Goal: Find contact information: Find contact information

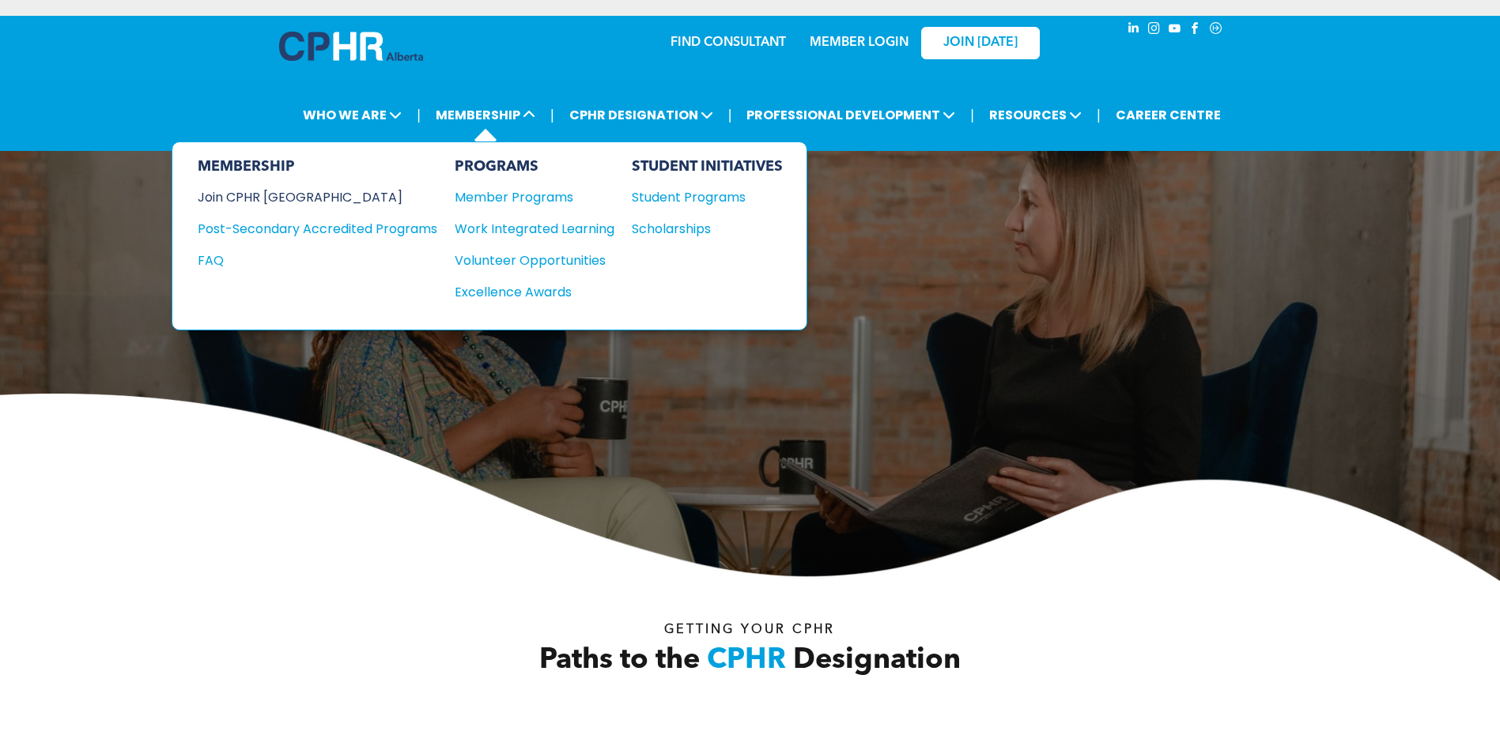
click at [291, 198] on div "Join CPHR [GEOGRAPHIC_DATA]" at bounding box center [306, 197] width 216 height 20
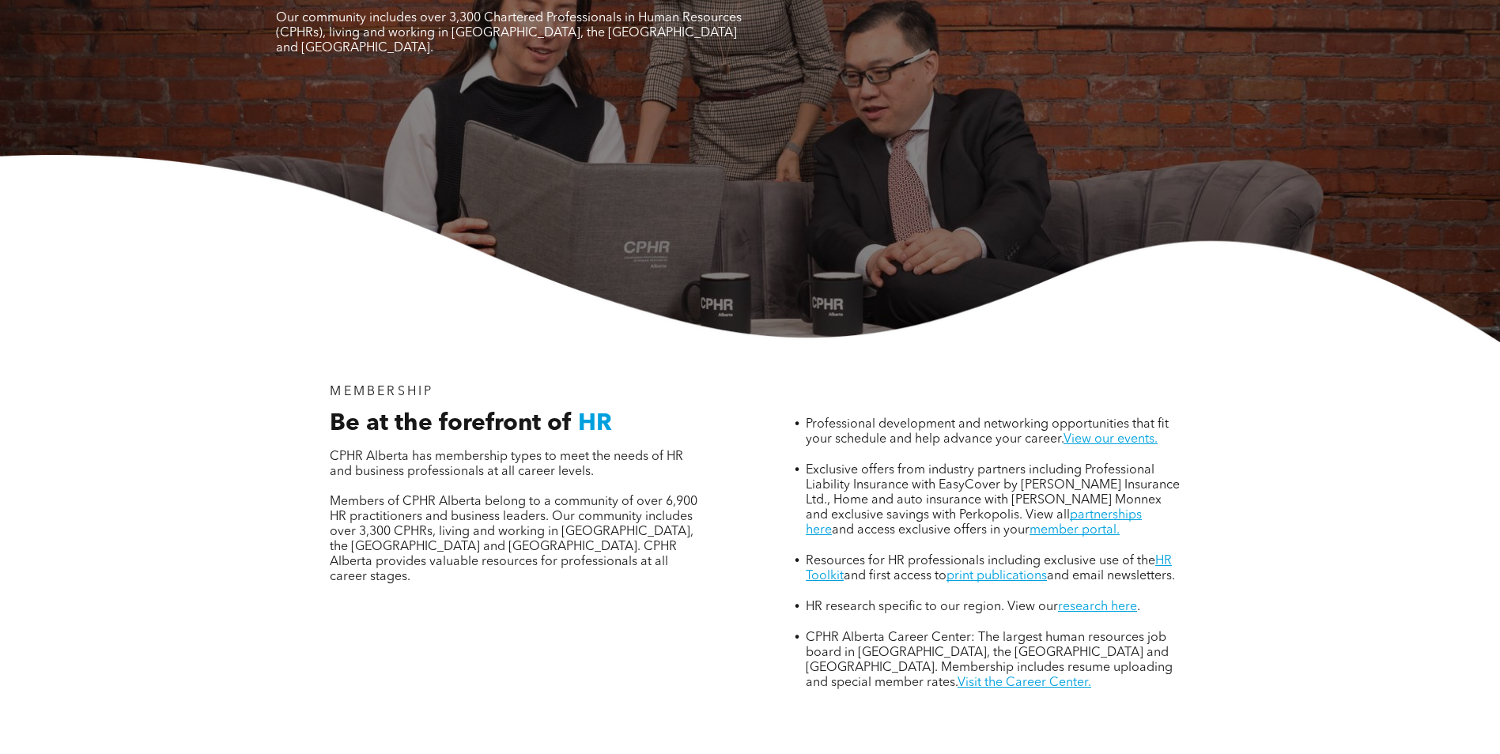
scroll to position [316, 0]
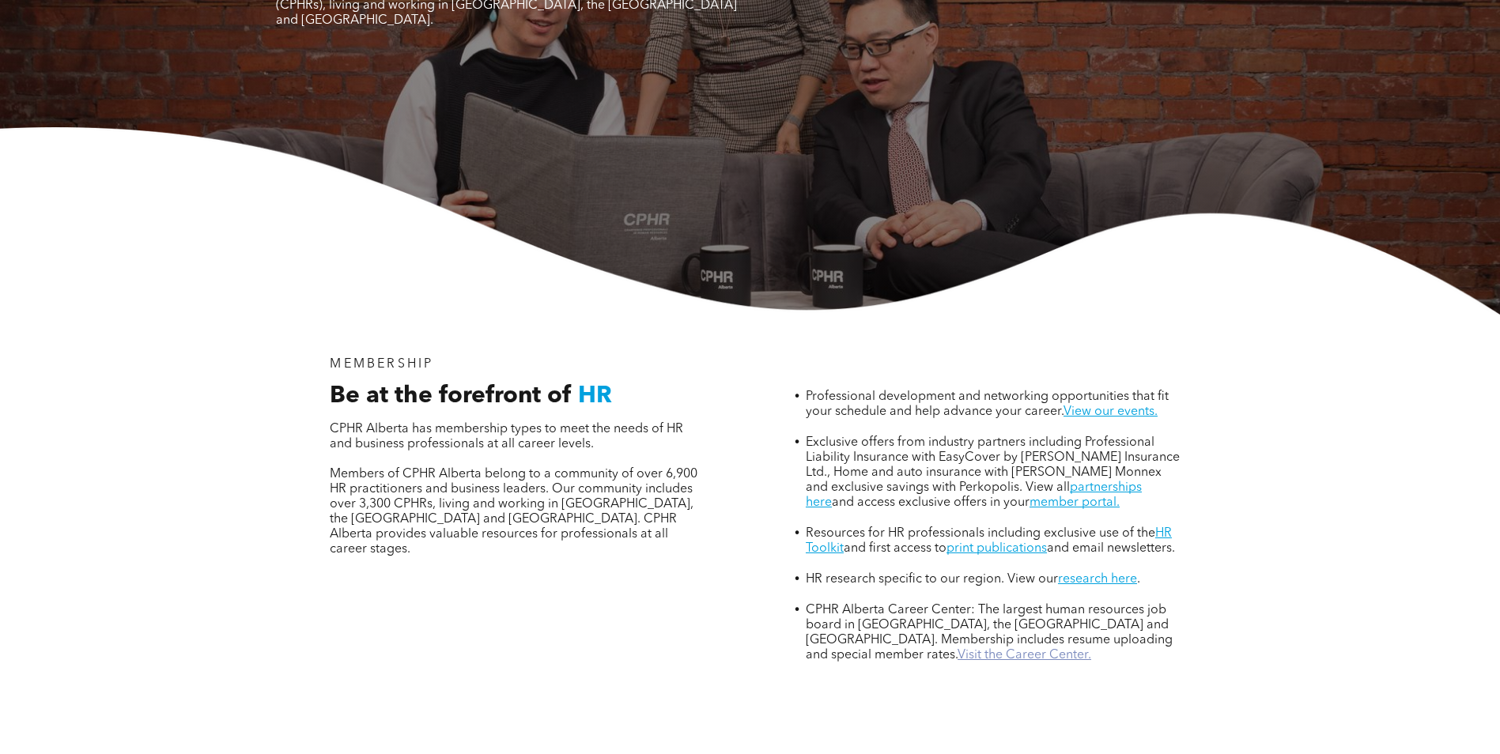
click at [957, 649] on link "Visit the Career Center." at bounding box center [1024, 655] width 134 height 13
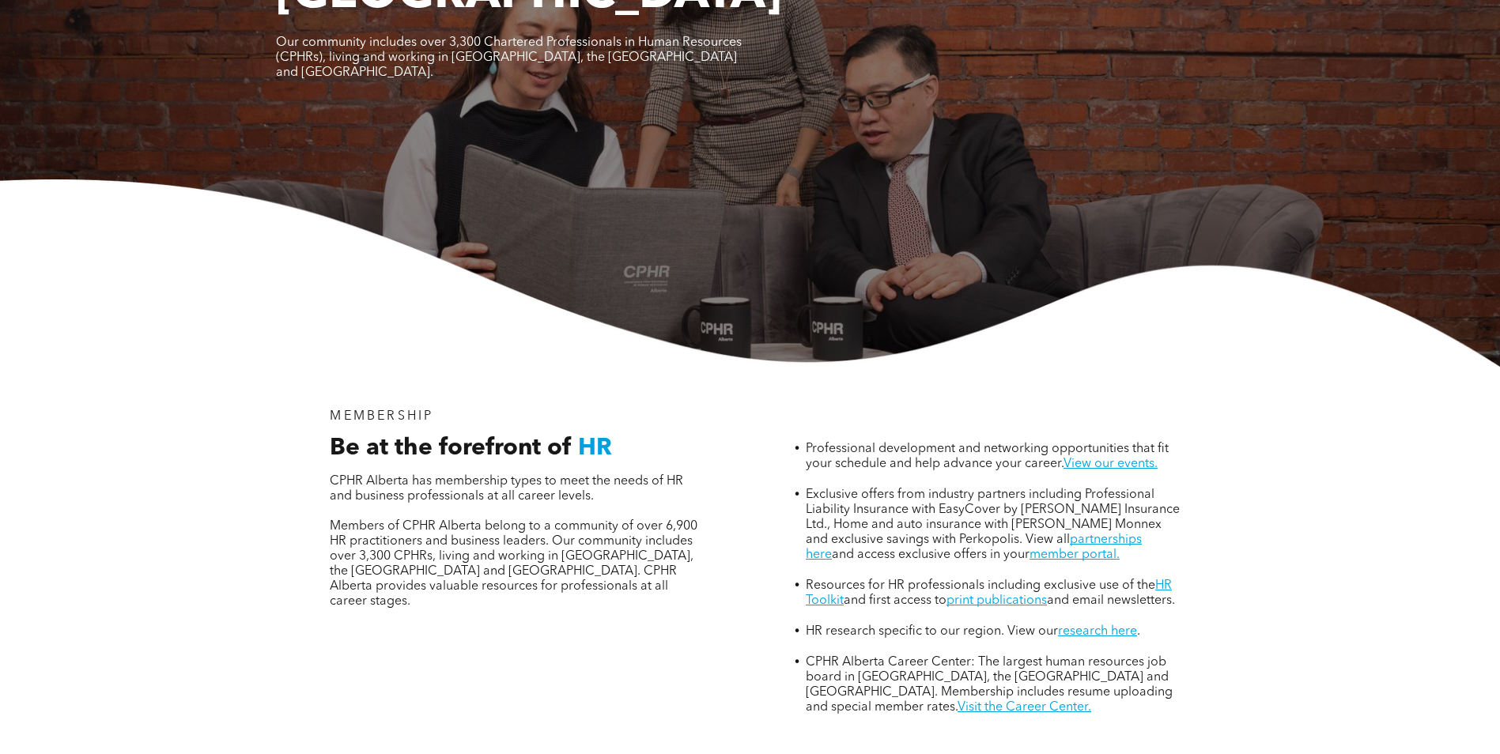
scroll to position [0, 0]
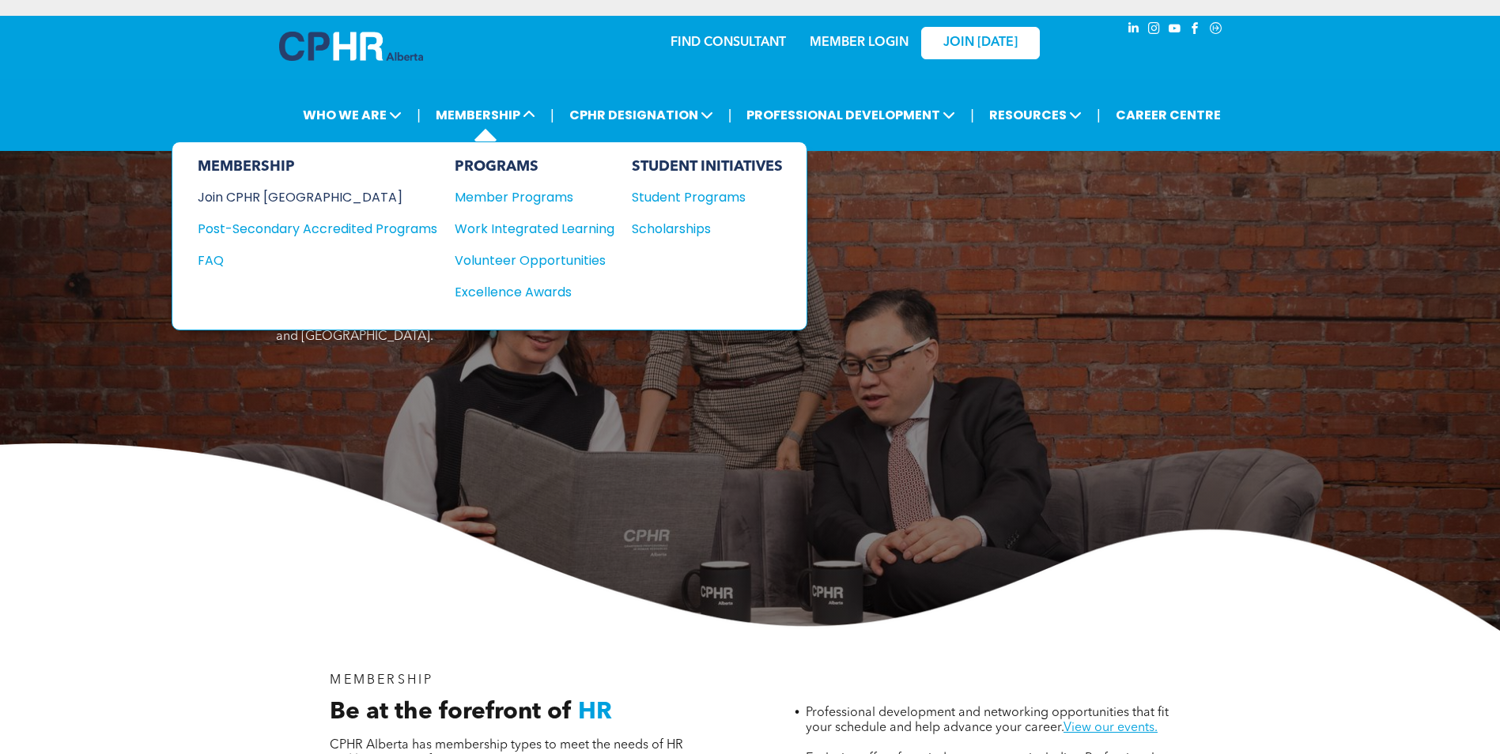
click at [254, 196] on div "Join CPHR [GEOGRAPHIC_DATA]" at bounding box center [306, 197] width 216 height 20
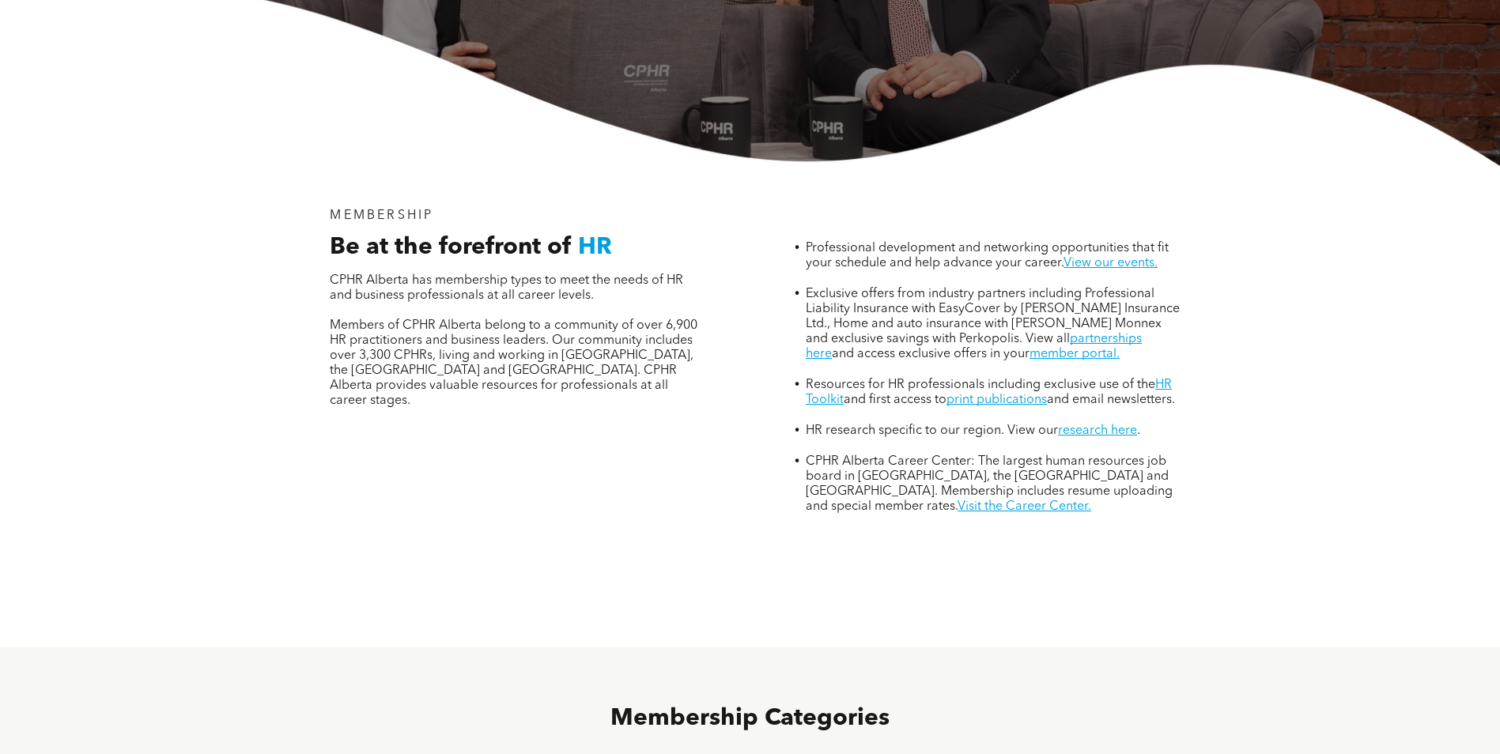
scroll to position [474, 0]
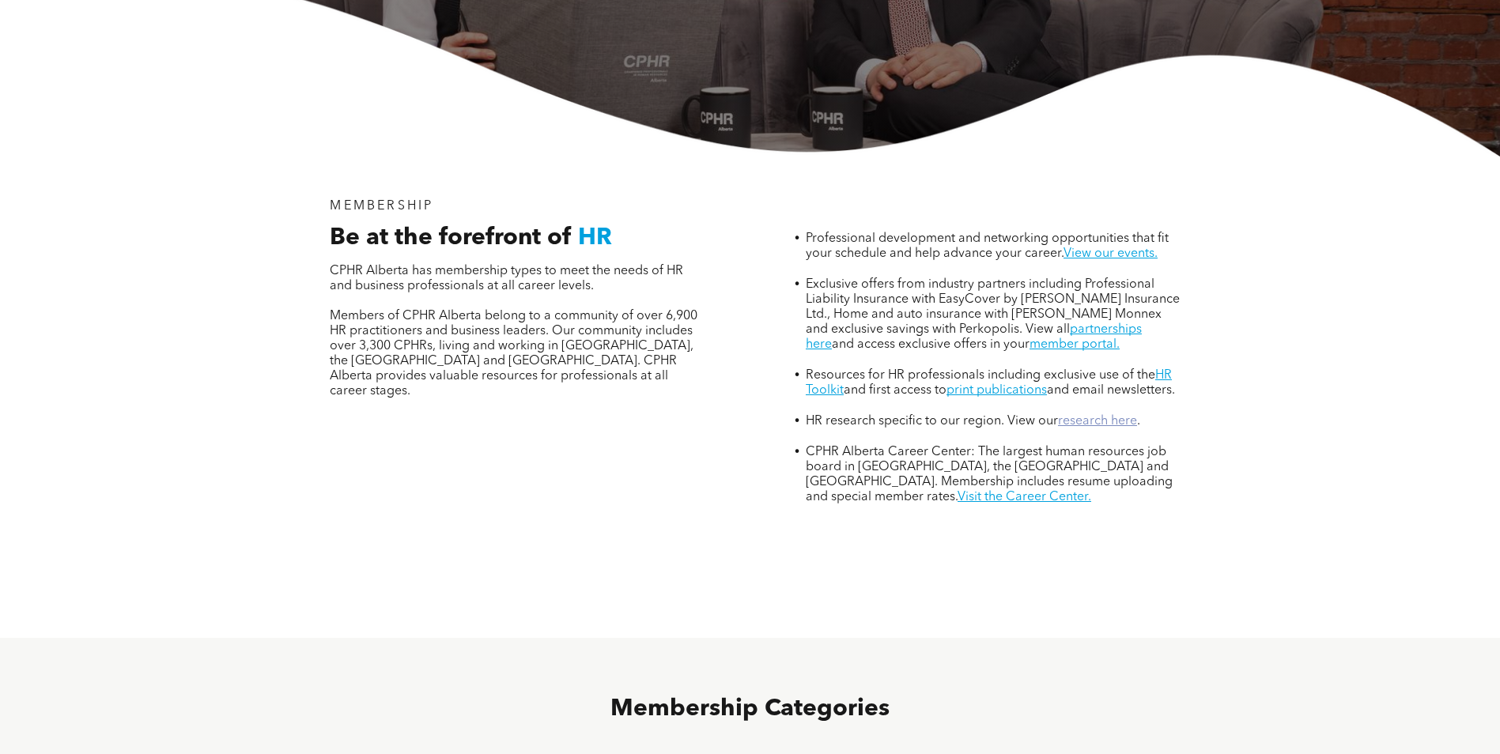
click at [1090, 415] on link "research here" at bounding box center [1097, 421] width 79 height 13
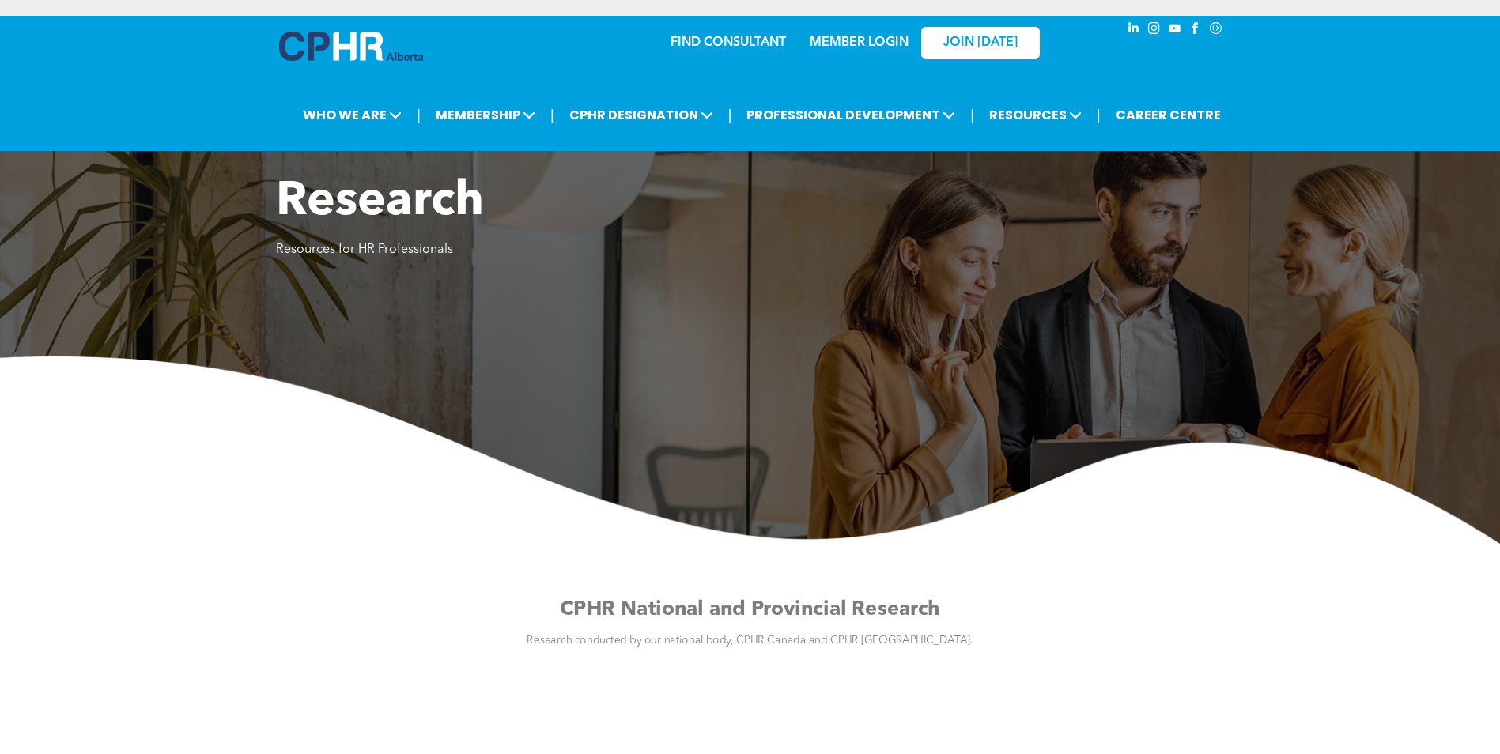
click at [846, 42] on link "MEMBER LOGIN" at bounding box center [858, 42] width 99 height 13
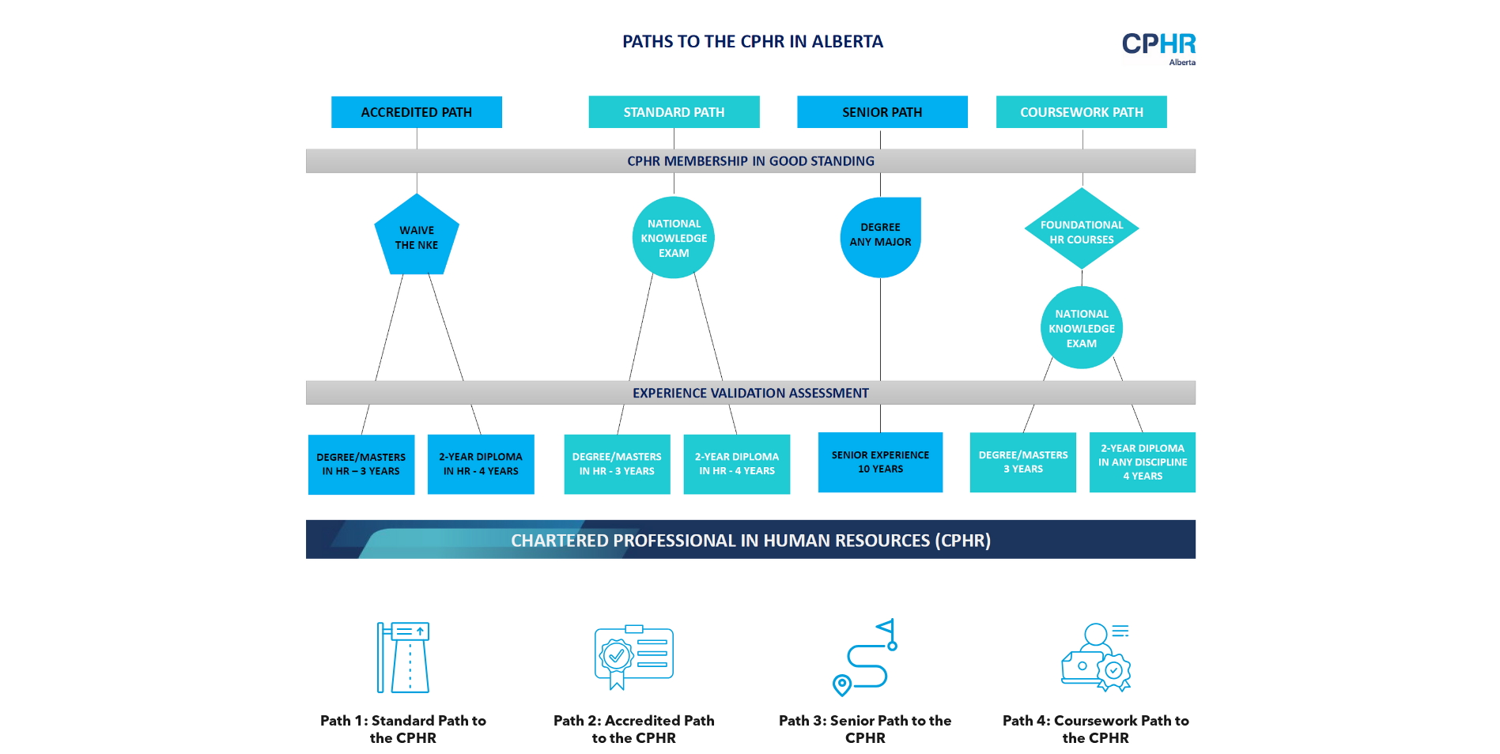
scroll to position [1344, 0]
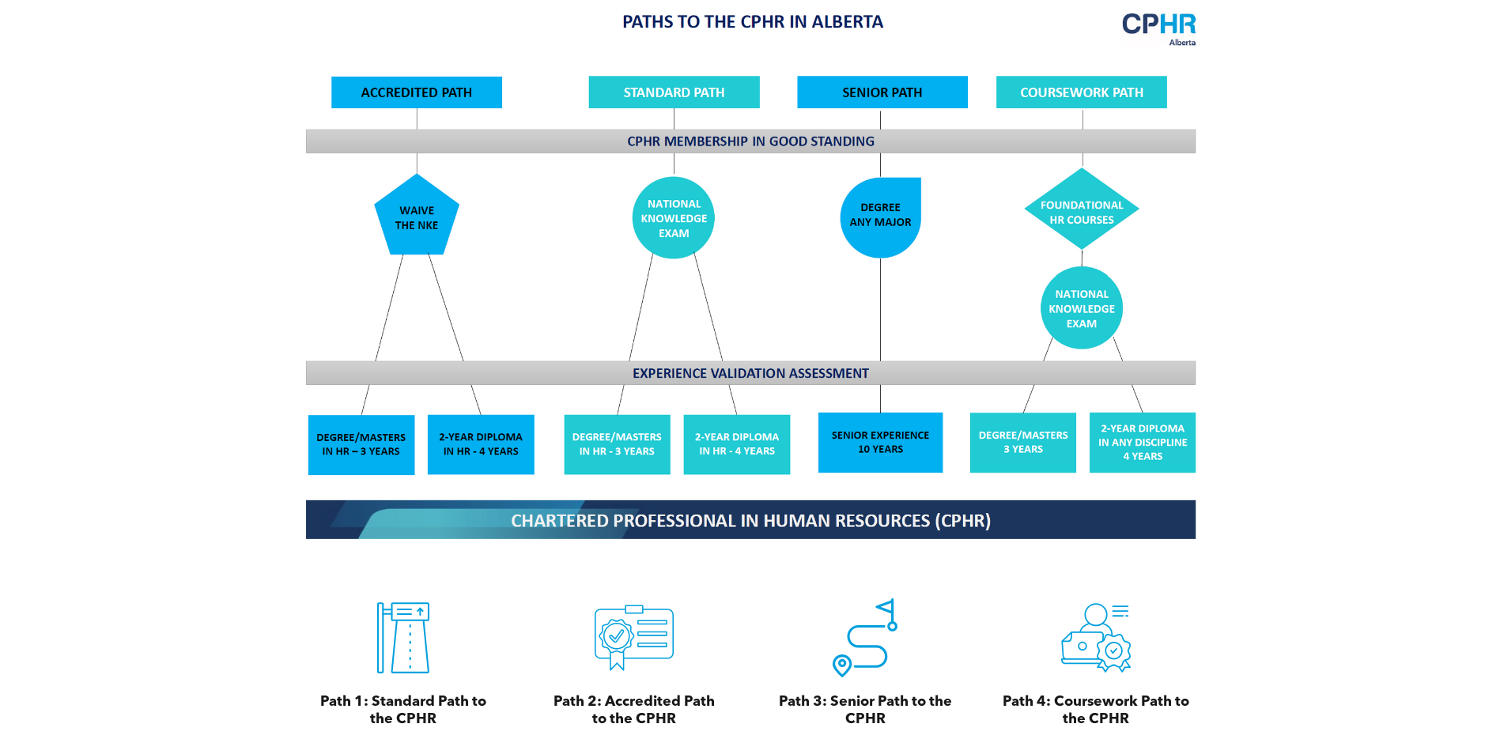
click at [479, 431] on img at bounding box center [749, 274] width 915 height 551
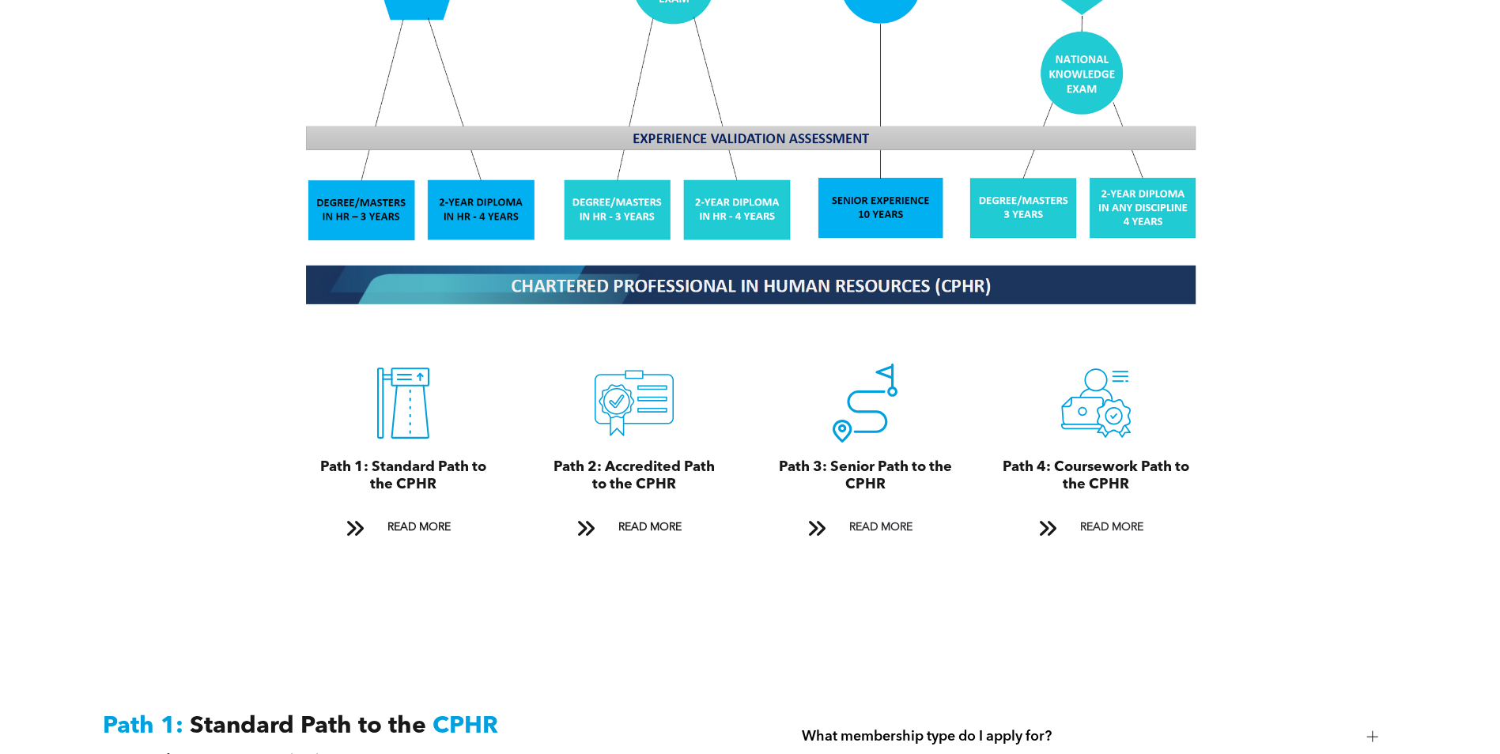
scroll to position [1581, 0]
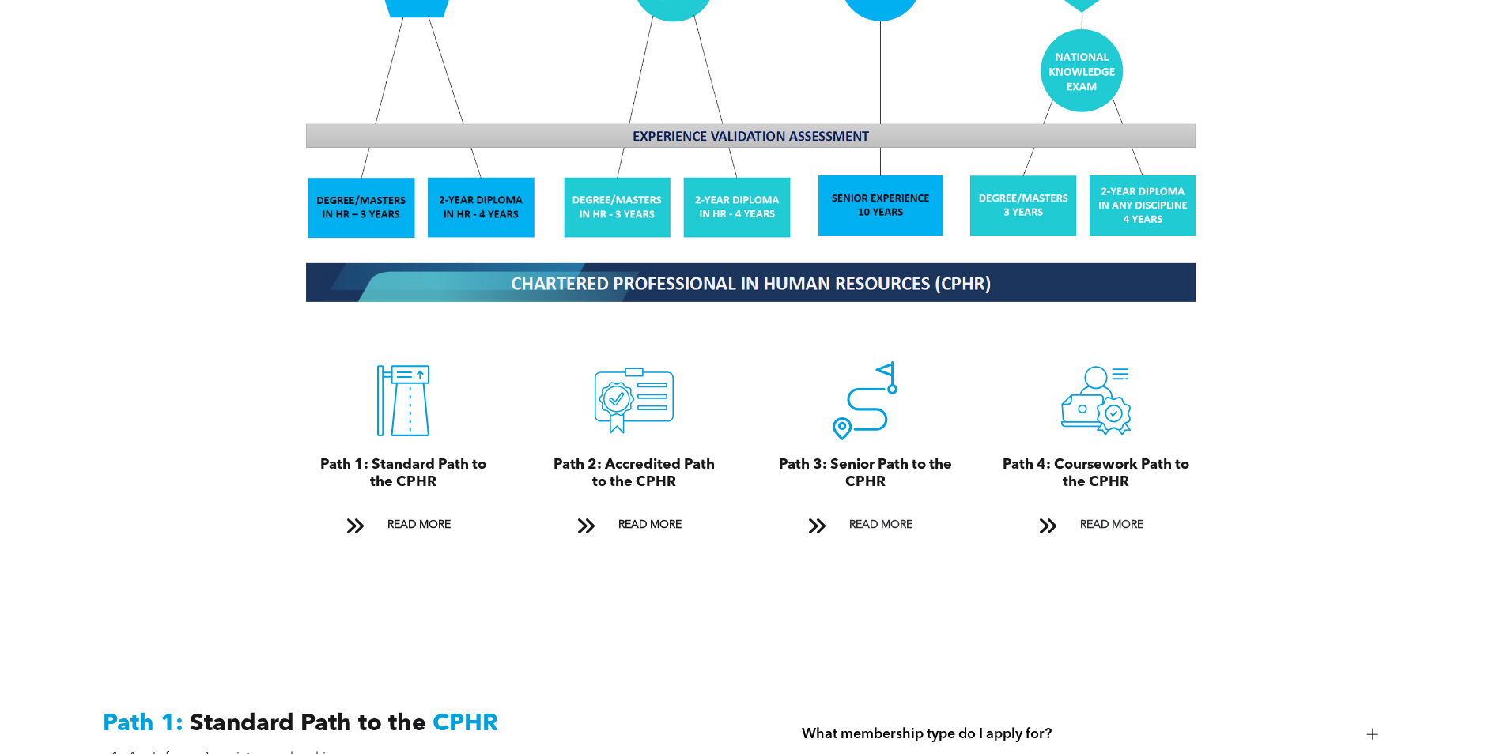
click at [405, 378] on icon "A black and white icon of a highway with an arrow pointing up." at bounding box center [403, 400] width 79 height 79
click at [423, 511] on span "READ MORE" at bounding box center [419, 525] width 74 height 29
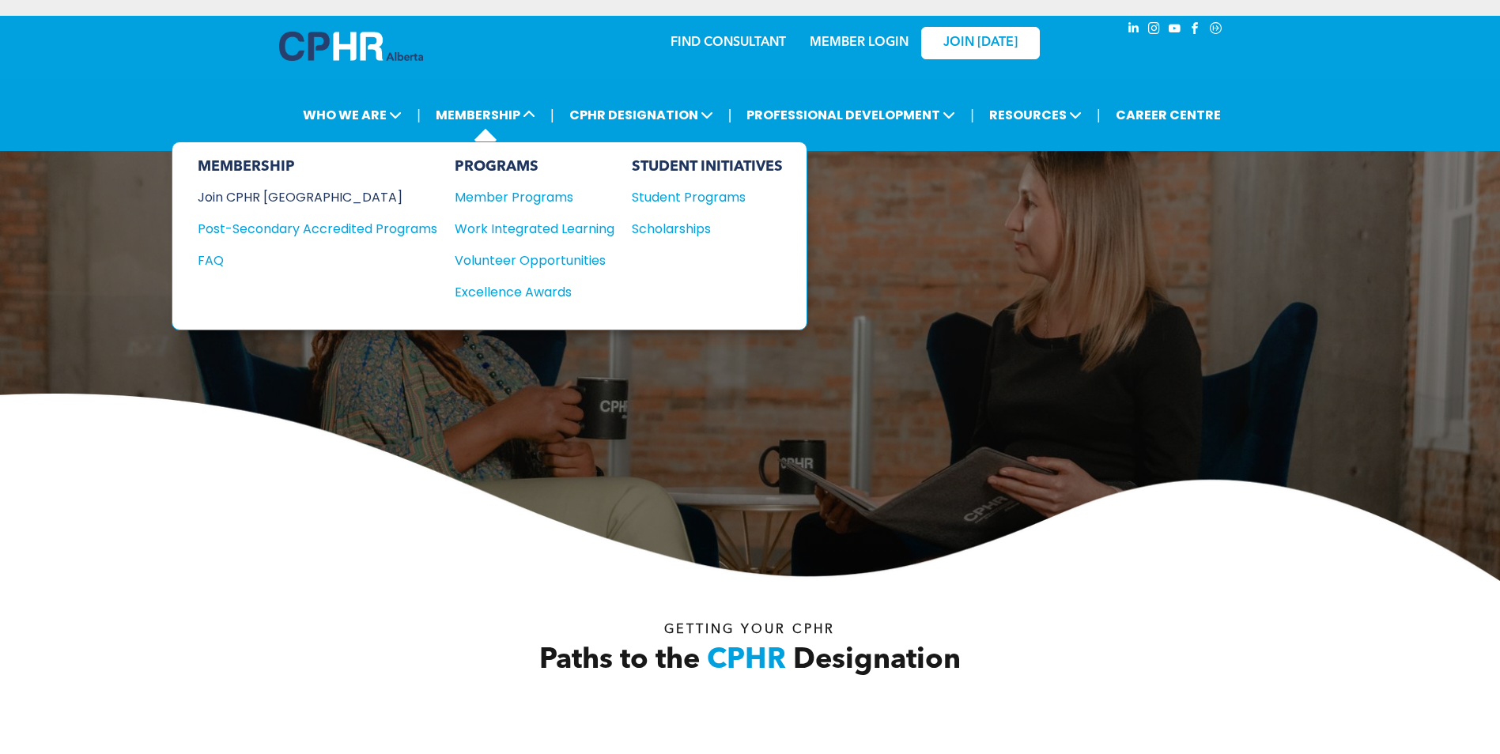
click at [283, 198] on div "Join CPHR [GEOGRAPHIC_DATA]" at bounding box center [306, 197] width 216 height 20
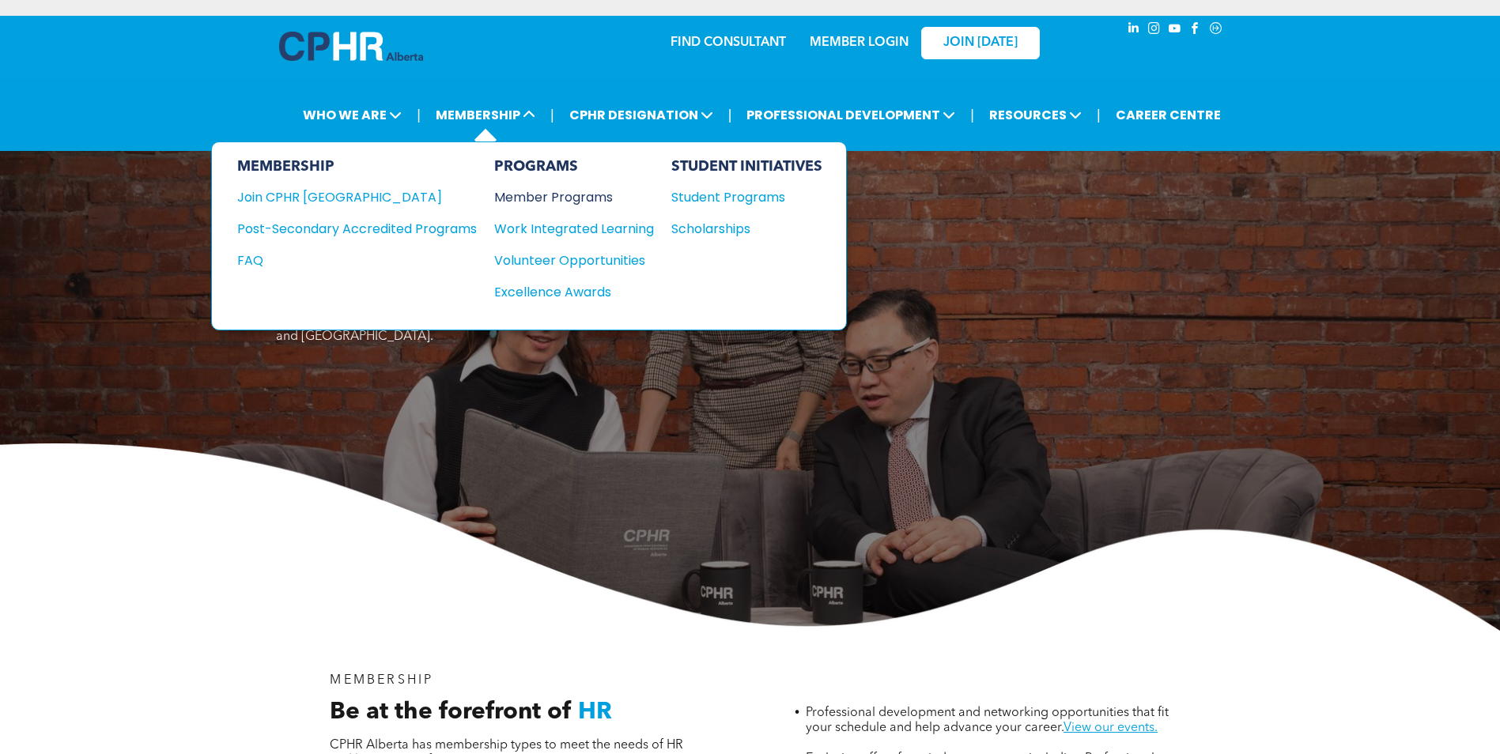
click at [567, 196] on div "Member Programs" at bounding box center [566, 197] width 144 height 20
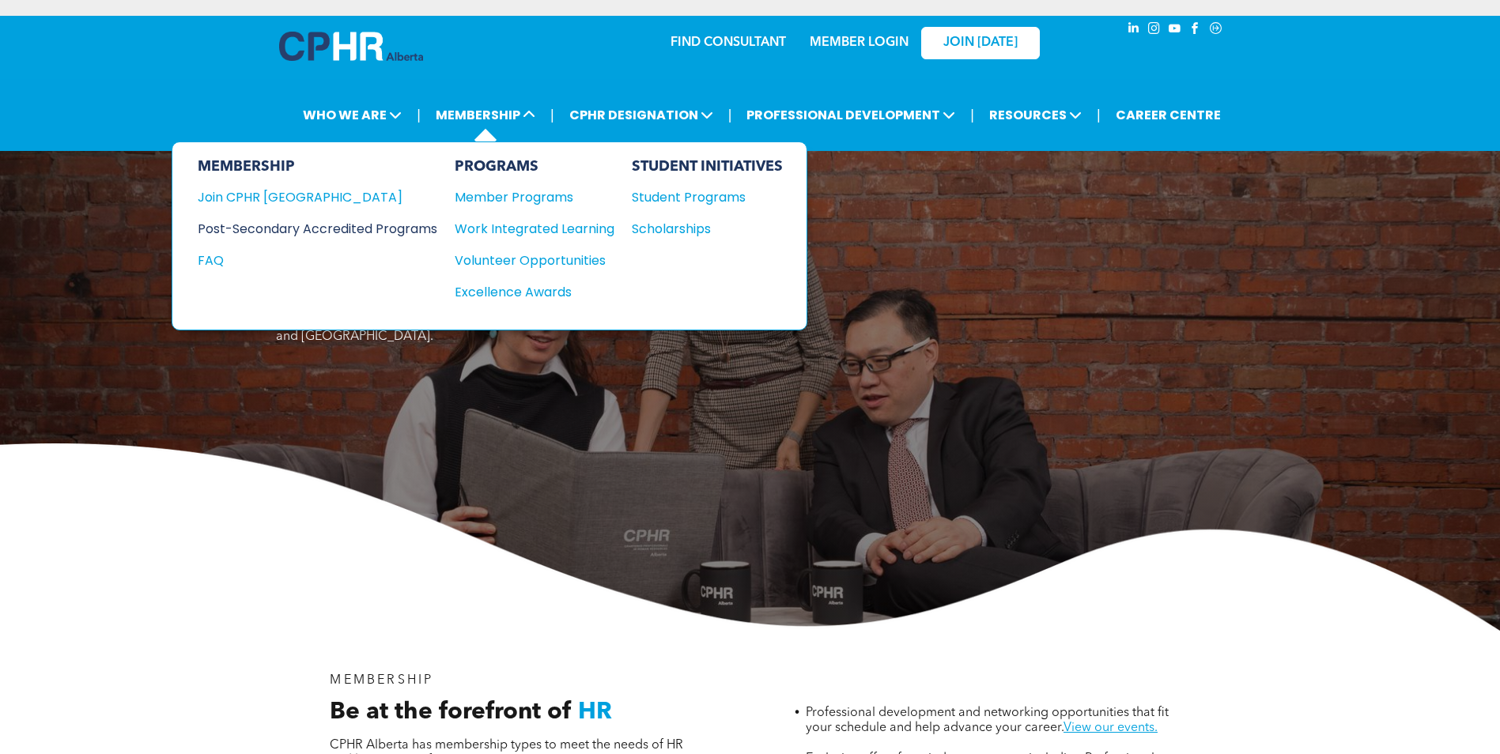
click at [356, 233] on div "Post-Secondary Accredited Programs" at bounding box center [306, 229] width 216 height 20
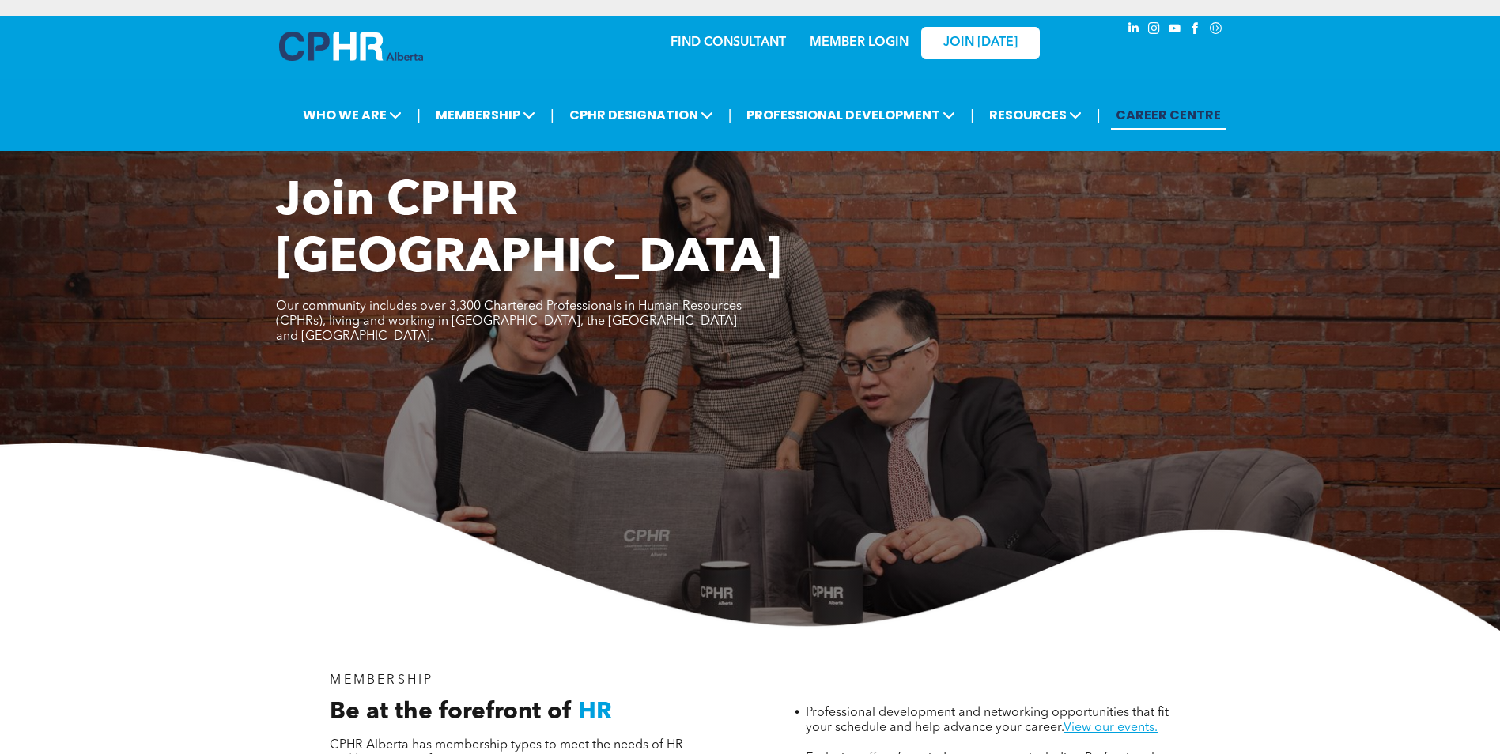
click at [1168, 115] on link "CAREER CENTRE" at bounding box center [1168, 114] width 115 height 29
click at [721, 46] on link "FIND CONSULTANT" at bounding box center [727, 42] width 115 height 13
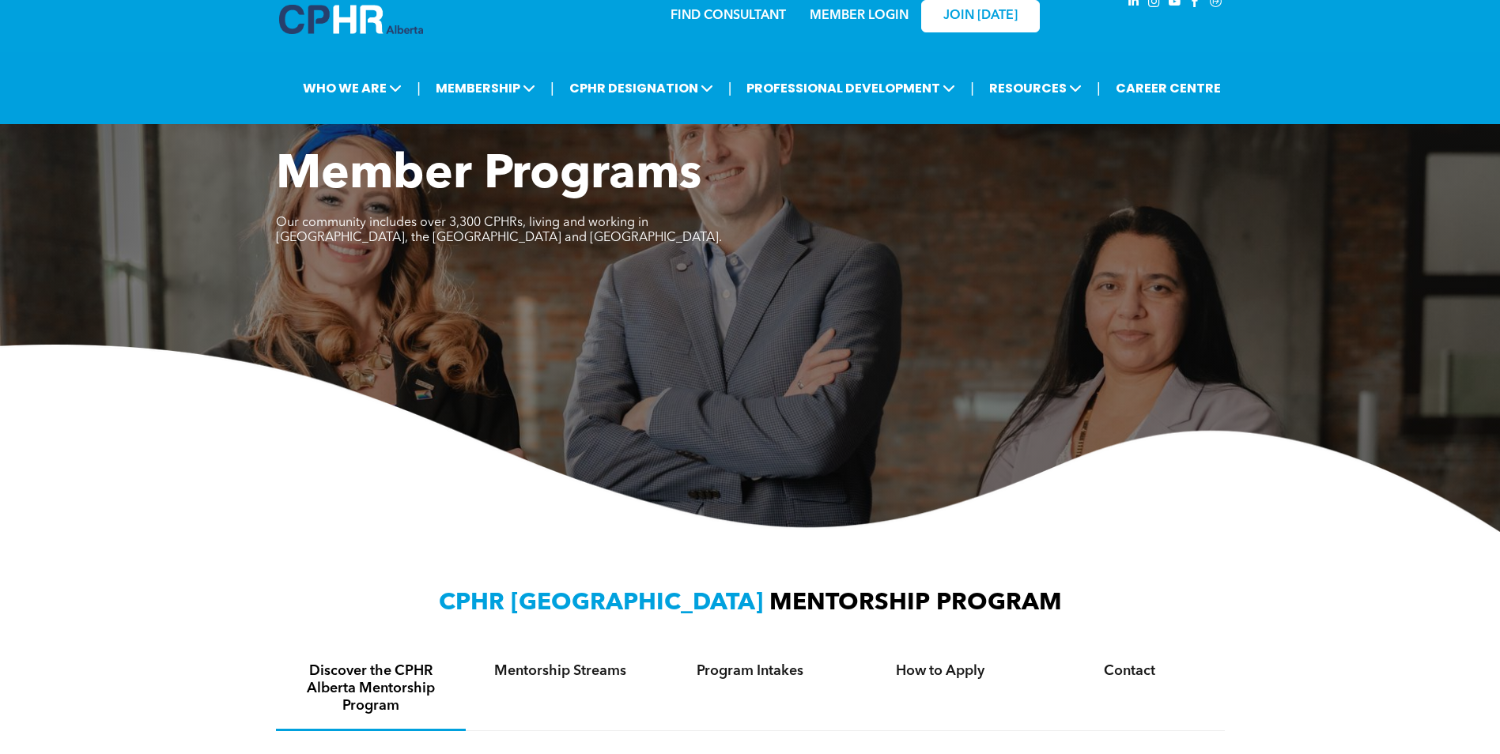
scroll to position [106, 0]
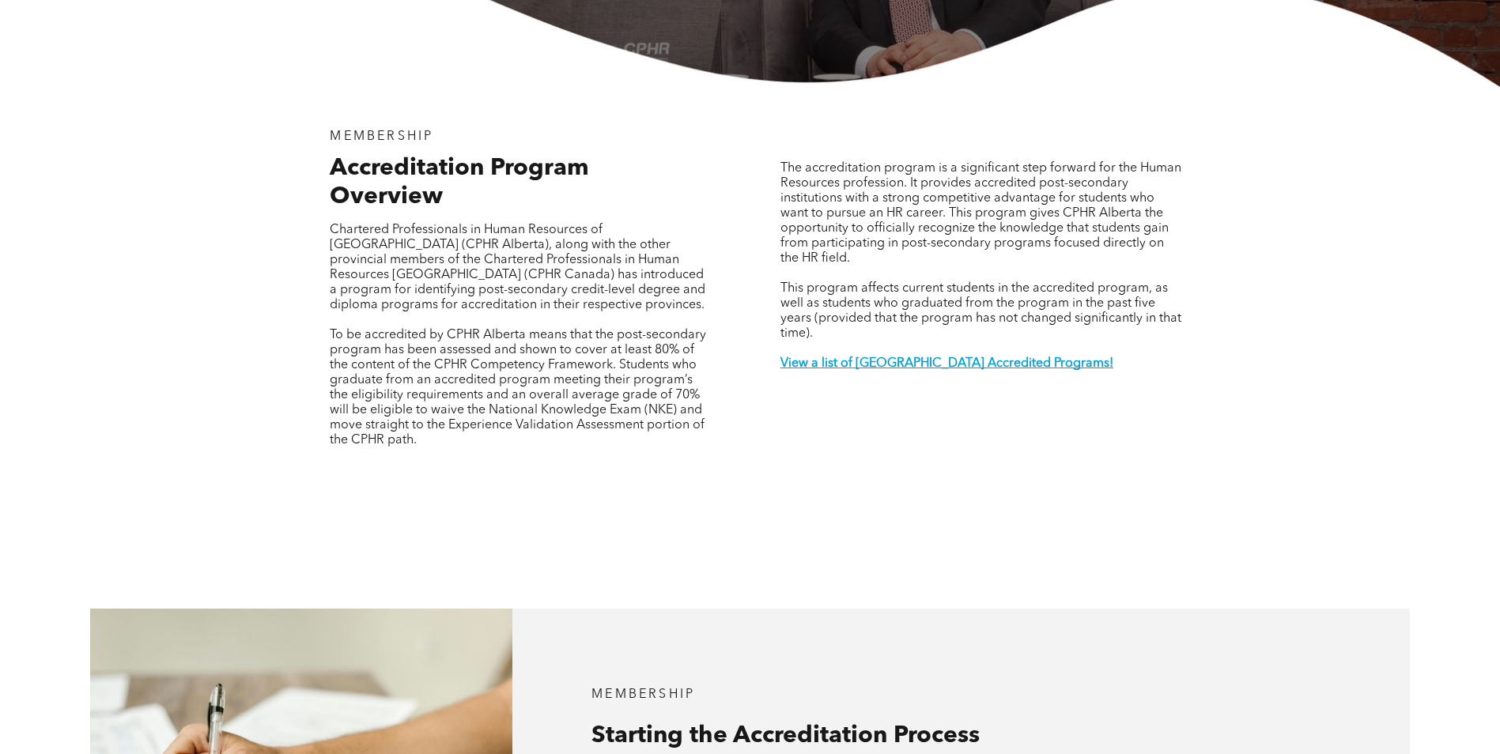
scroll to position [632, 0]
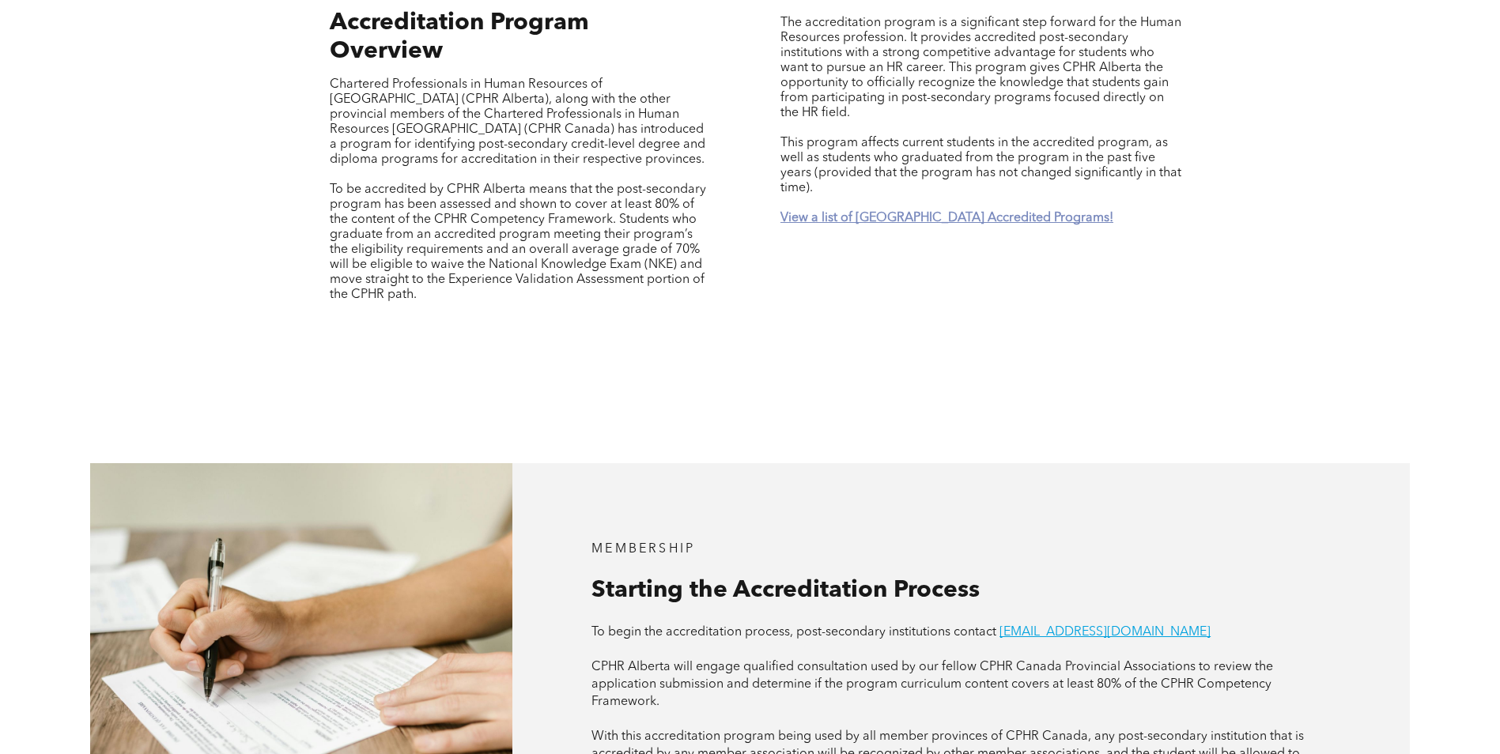
click at [899, 212] on strong "View a list of [GEOGRAPHIC_DATA] Accredited Programs!" at bounding box center [946, 218] width 333 height 13
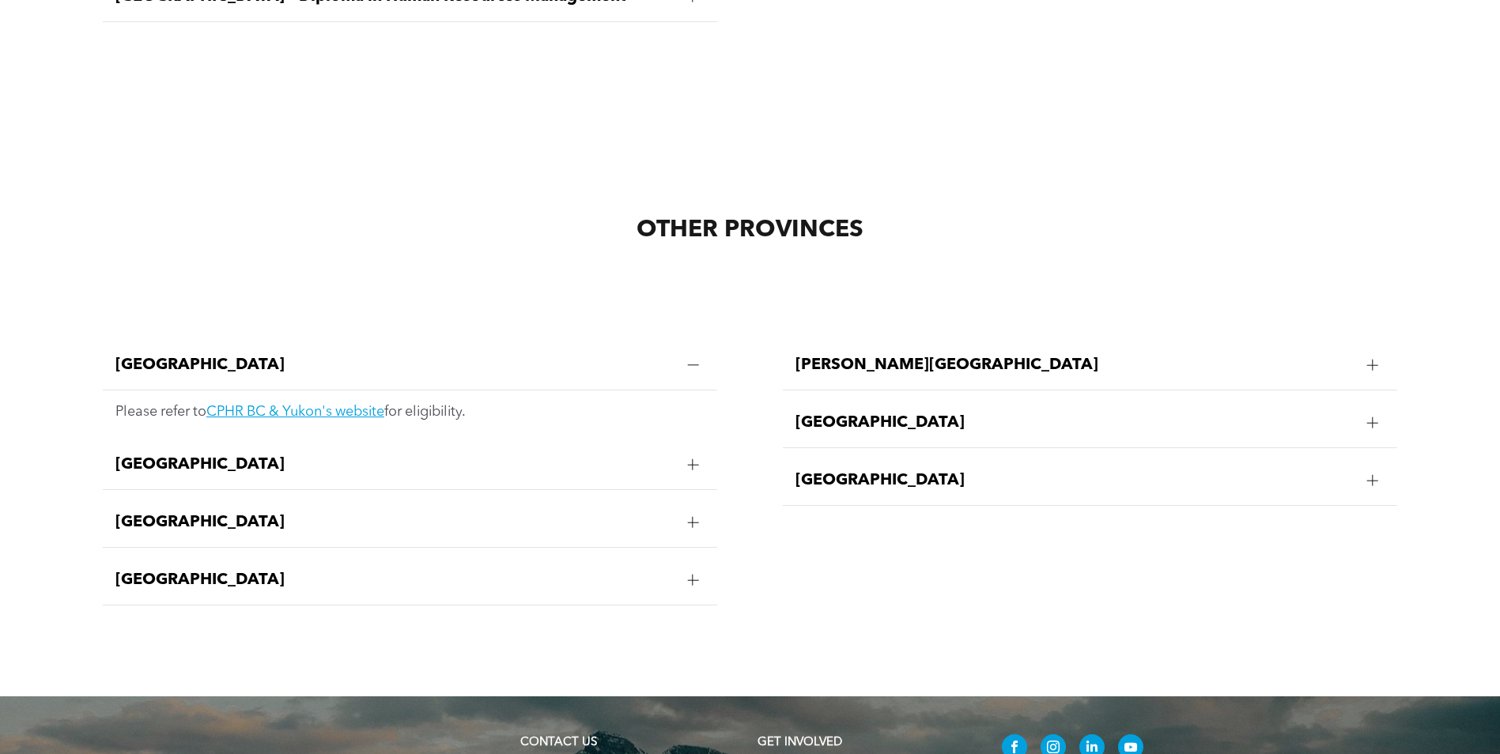
scroll to position [3118, 0]
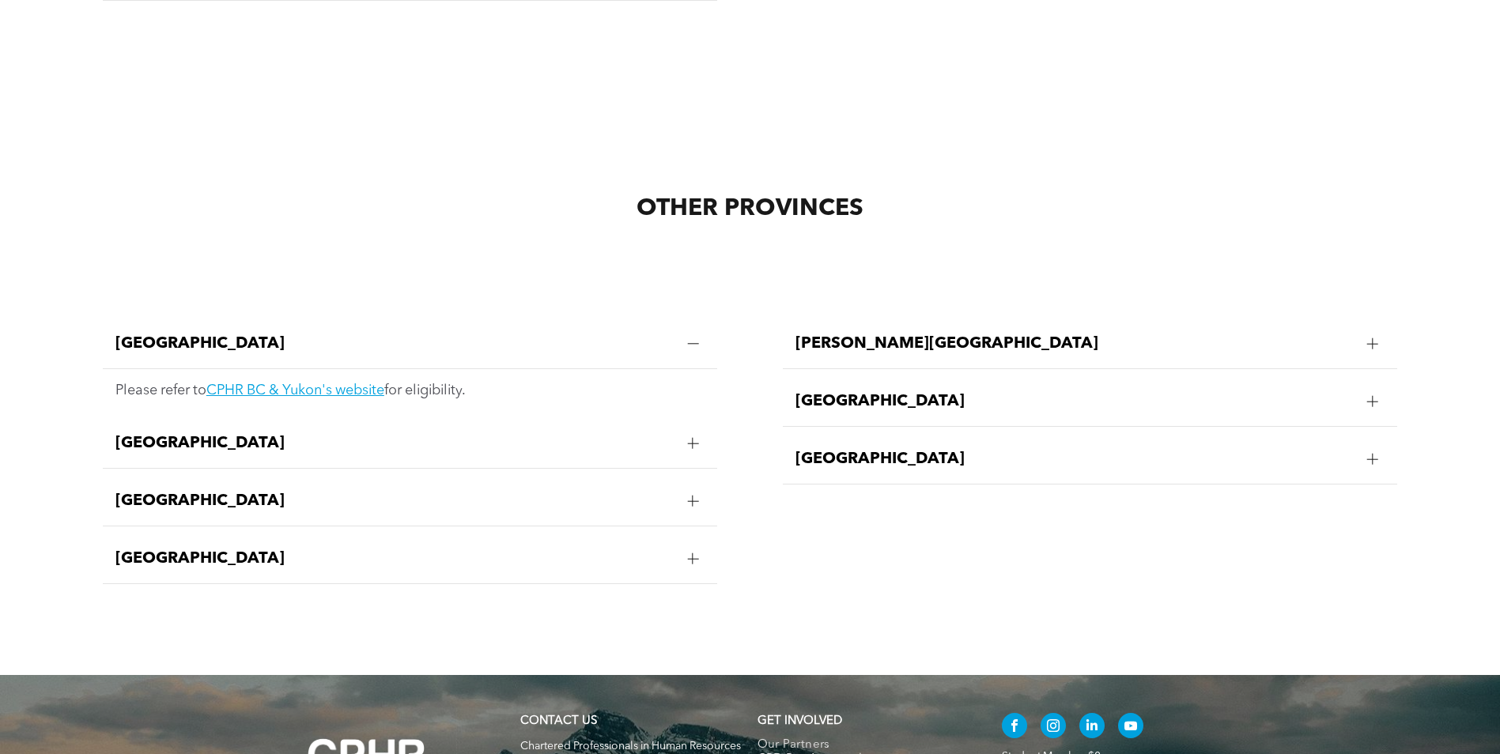
click at [860, 450] on span "[GEOGRAPHIC_DATA]" at bounding box center [1075, 459] width 560 height 19
click at [937, 499] on link "CPHR Saskatchewan's website" at bounding box center [983, 506] width 194 height 14
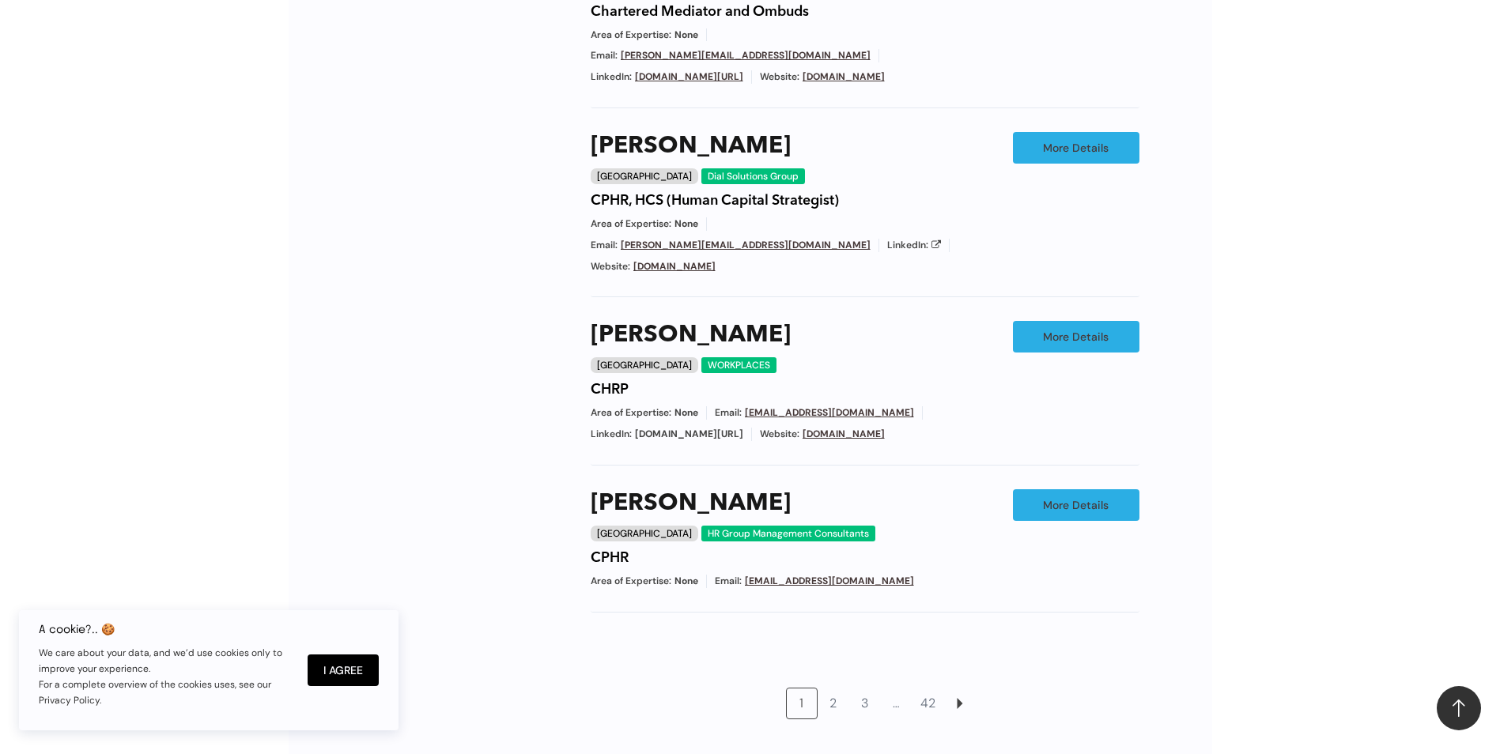
scroll to position [1265, 0]
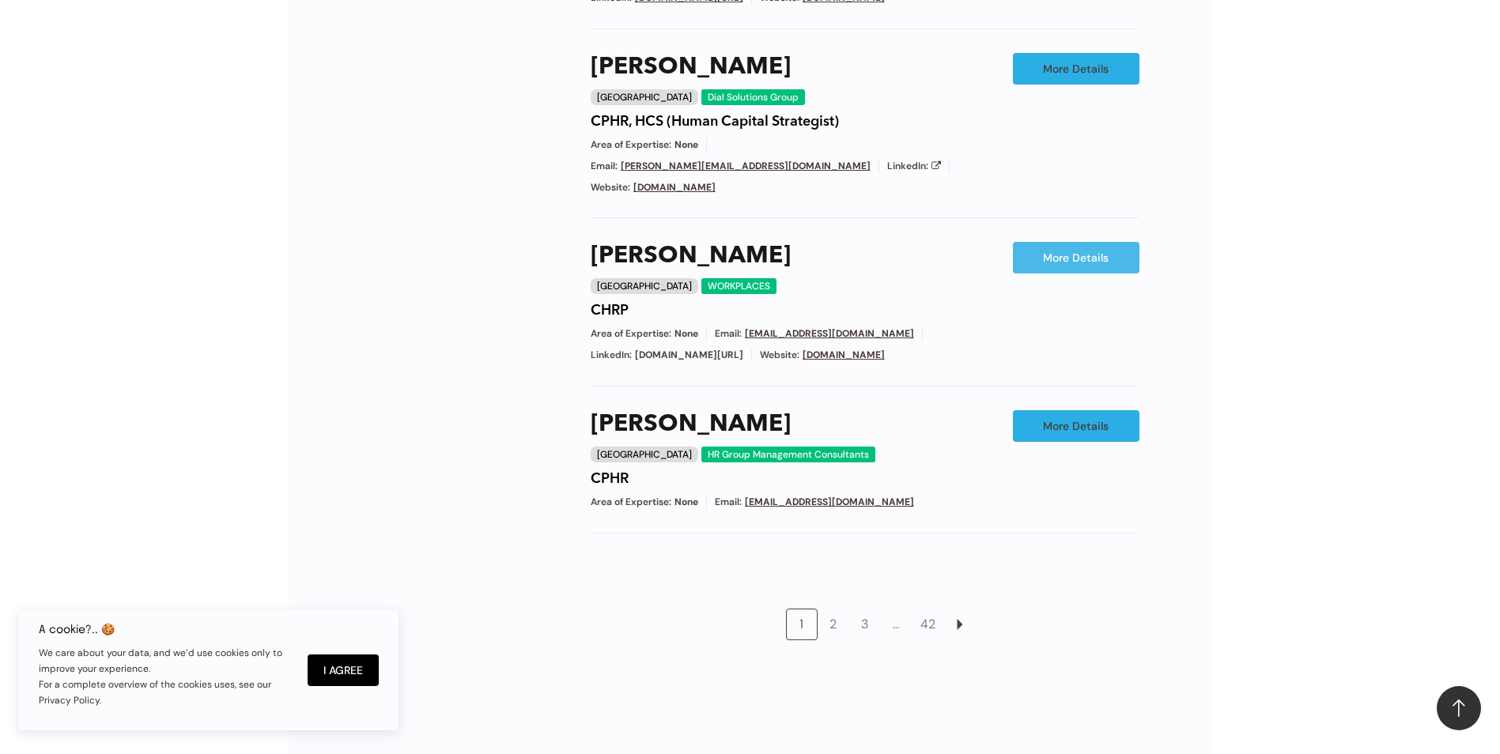
click at [1094, 242] on link "More Details" at bounding box center [1076, 258] width 126 height 32
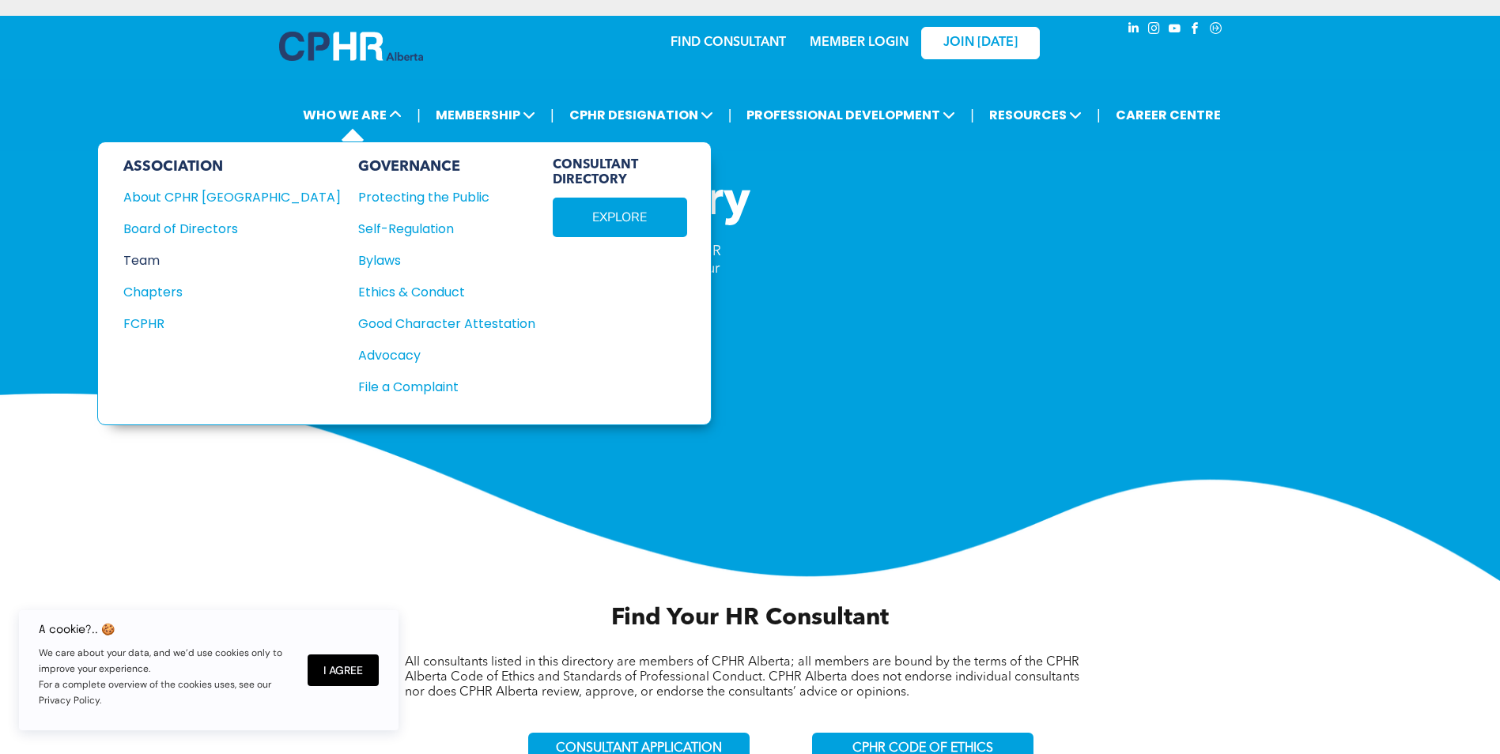
click at [142, 262] on div "Team" at bounding box center [221, 261] width 196 height 20
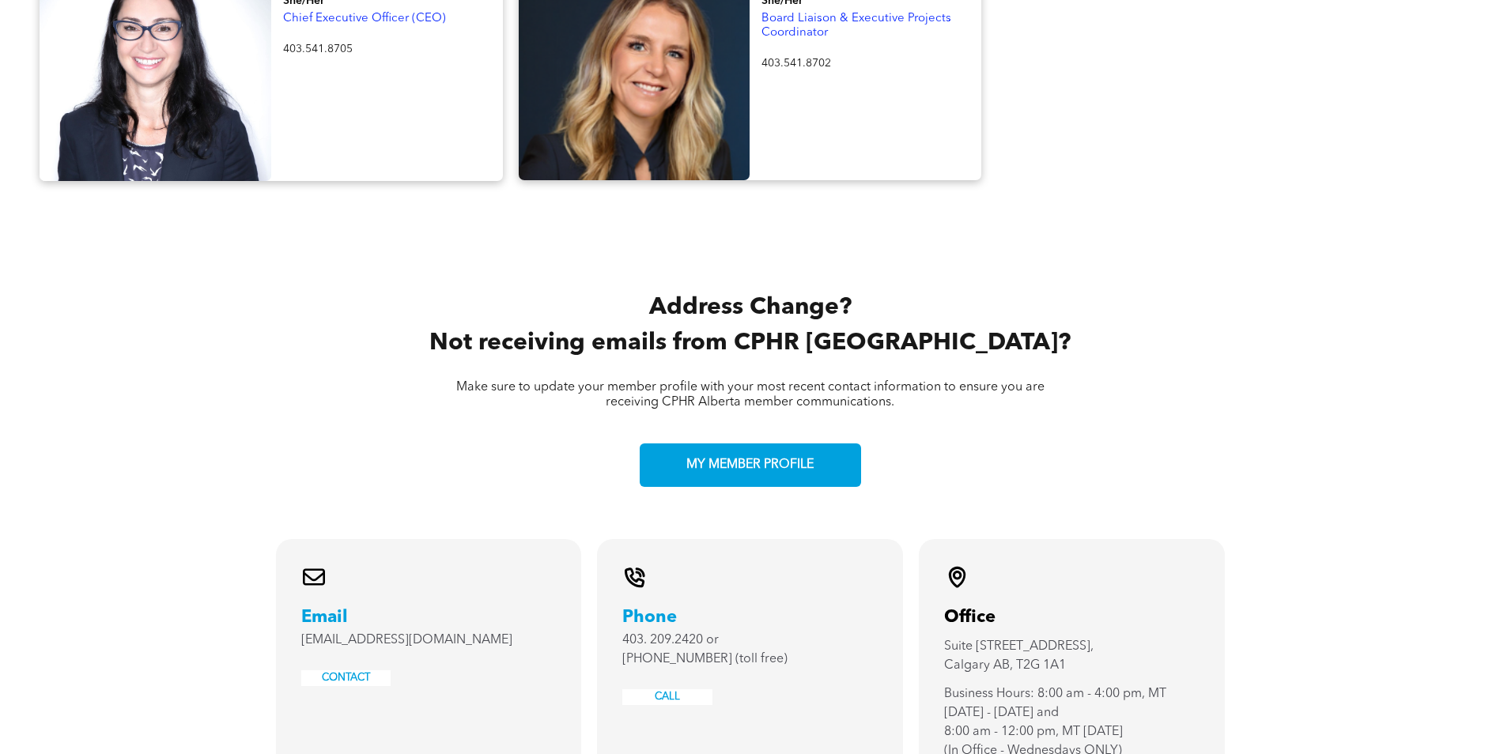
scroll to position [2925, 0]
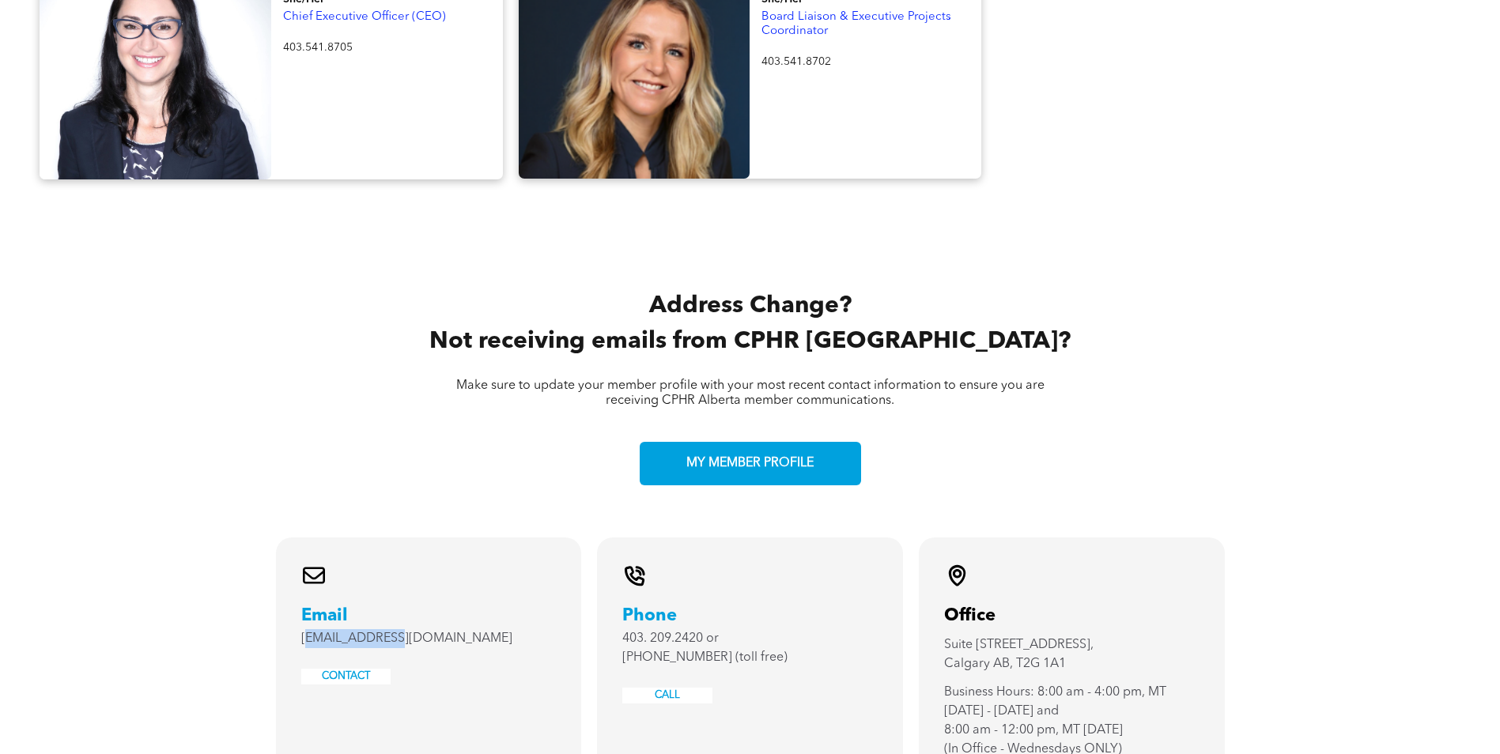
drag, startPoint x: 402, startPoint y: 587, endPoint x: 303, endPoint y: 587, distance: 99.6
click at [303, 629] on p "[EMAIL_ADDRESS][DOMAIN_NAME]" at bounding box center [428, 638] width 255 height 19
drag, startPoint x: 303, startPoint y: 587, endPoint x: 428, endPoint y: 601, distance: 126.4
click at [428, 629] on p "[EMAIL_ADDRESS][DOMAIN_NAME]" at bounding box center [428, 638] width 255 height 19
drag, startPoint x: 411, startPoint y: 596, endPoint x: 298, endPoint y: 596, distance: 113.0
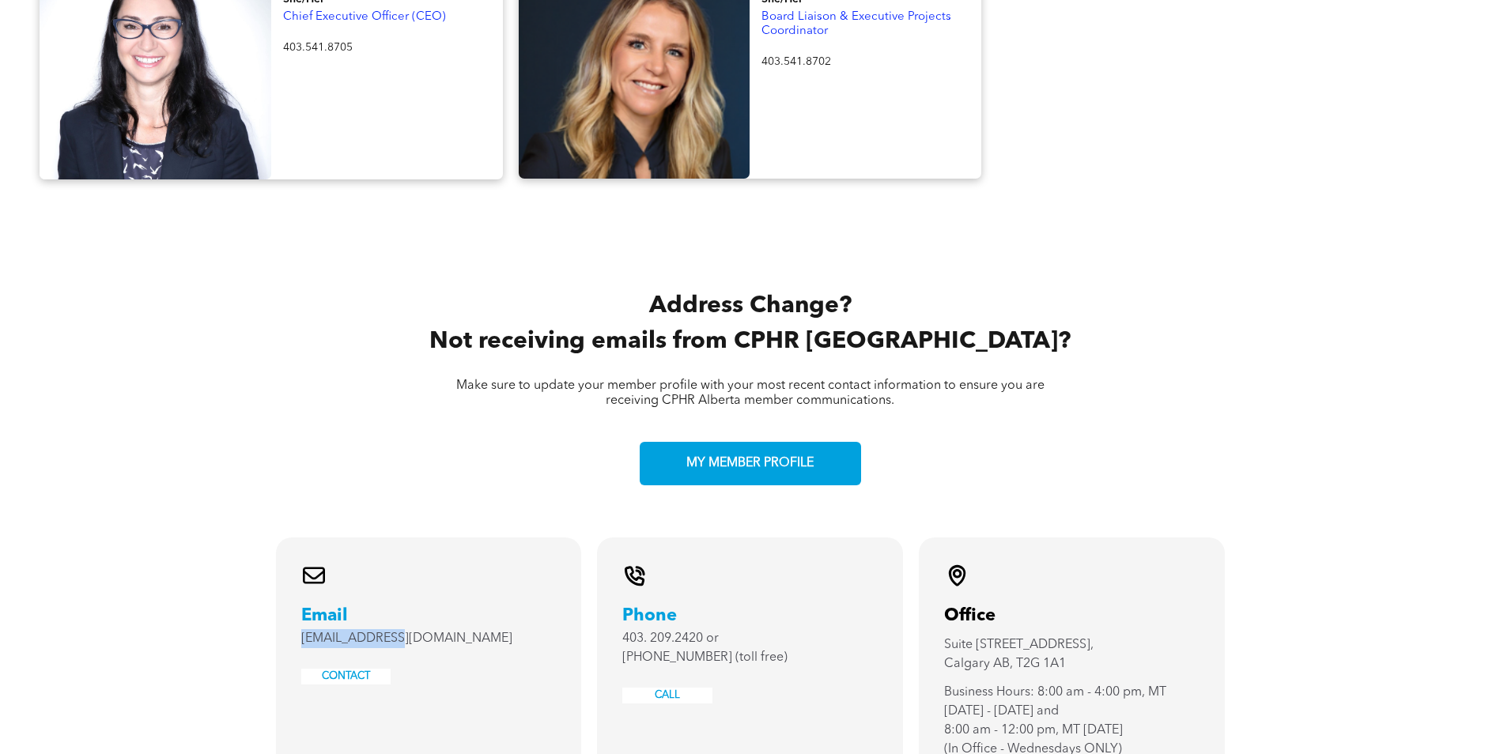
click at [298, 596] on div "A black and white envelope icon on a white background. Email [EMAIL_ADDRESS][DO…" at bounding box center [429, 665] width 306 height 255
copy span "[EMAIL_ADDRESS][DOMAIN_NAME]"
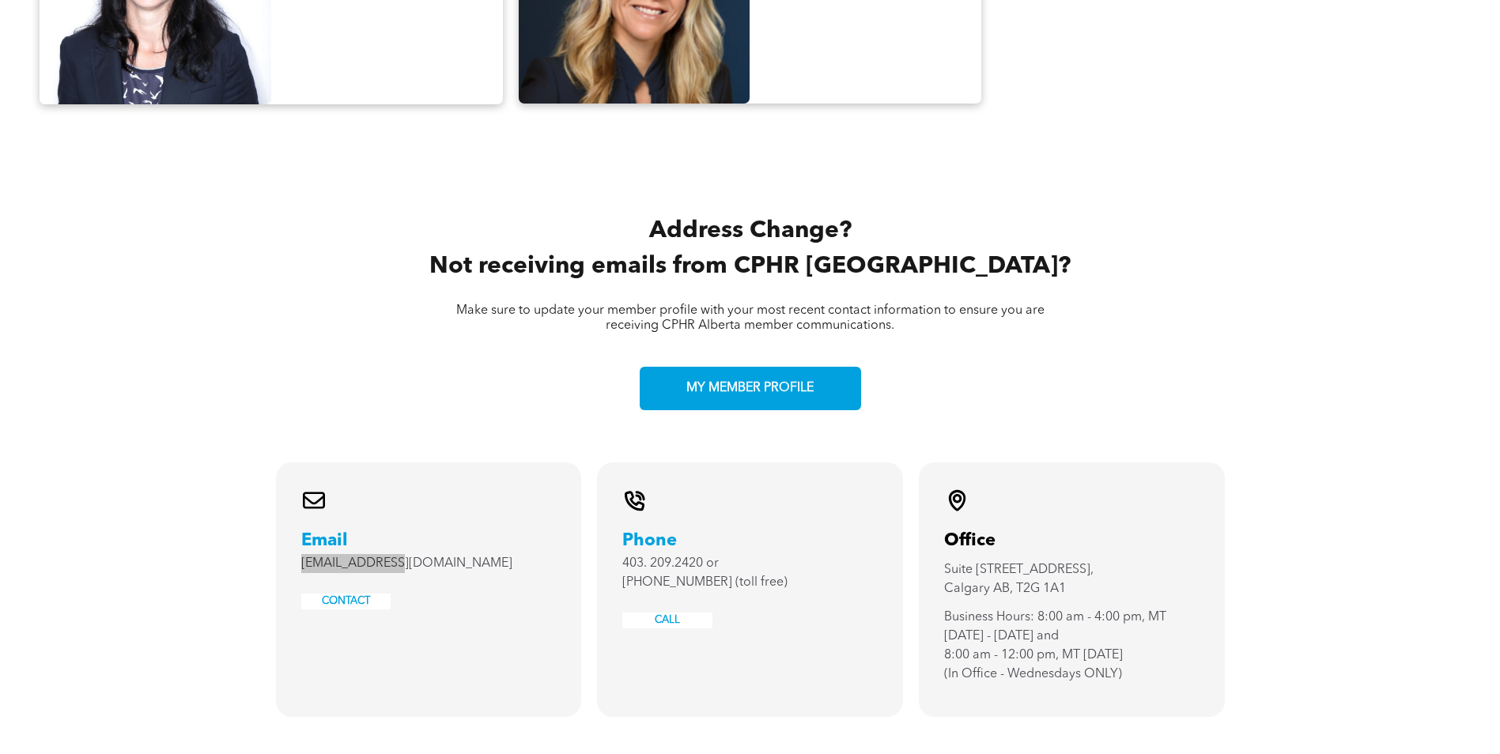
scroll to position [3004, 0]
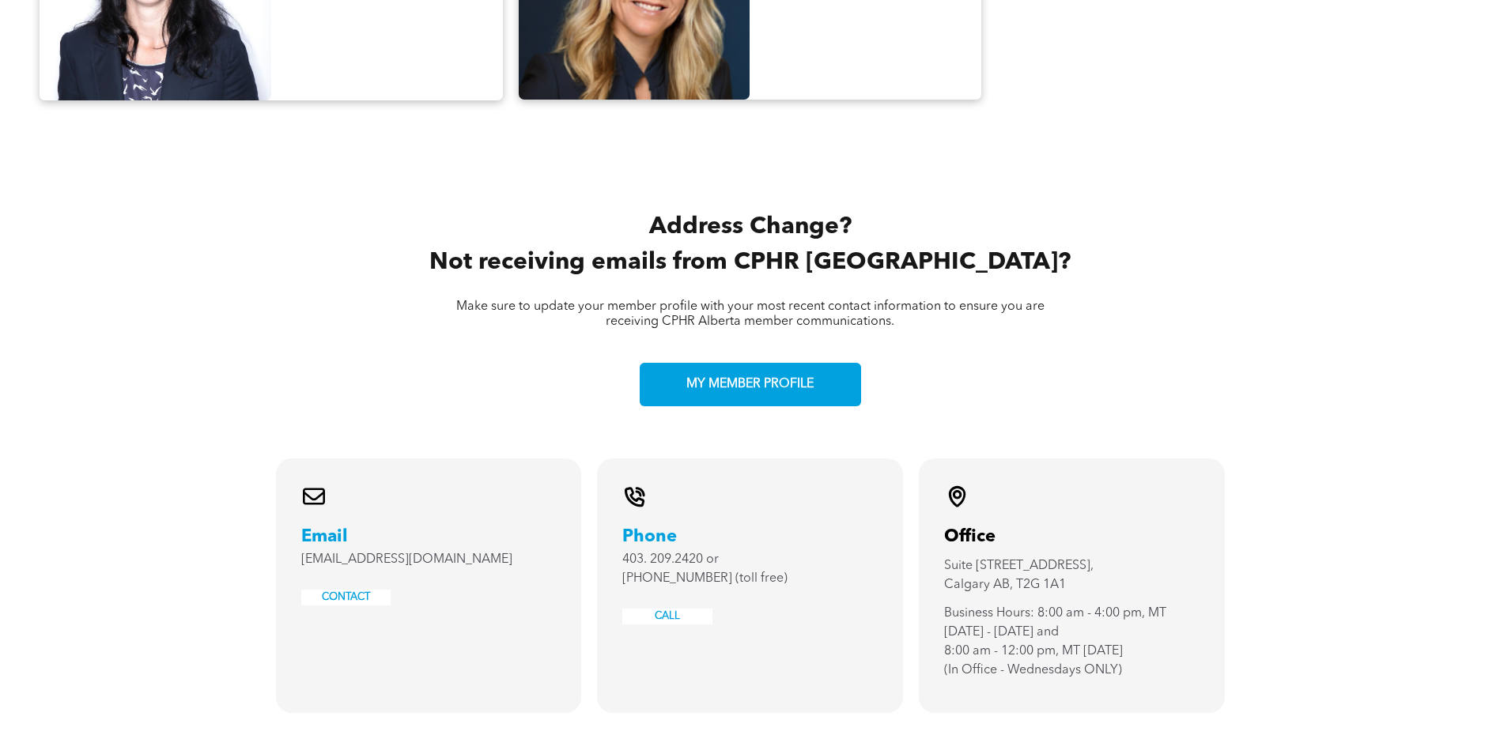
click at [461, 612] on div "A black and white envelope icon on a white background. Email [EMAIL_ADDRESS][DO…" at bounding box center [429, 585] width 306 height 255
drag, startPoint x: 395, startPoint y: 514, endPoint x: 290, endPoint y: 515, distance: 105.1
click at [290, 515] on div "A black and white envelope icon on a white background. Email [EMAIL_ADDRESS][DO…" at bounding box center [429, 585] width 306 height 255
copy span "[EMAIL_ADDRESS][DOMAIN_NAME]"
click at [417, 537] on div "A black and white envelope icon on a white background. Email [EMAIL_ADDRESS][DO…" at bounding box center [429, 585] width 306 height 255
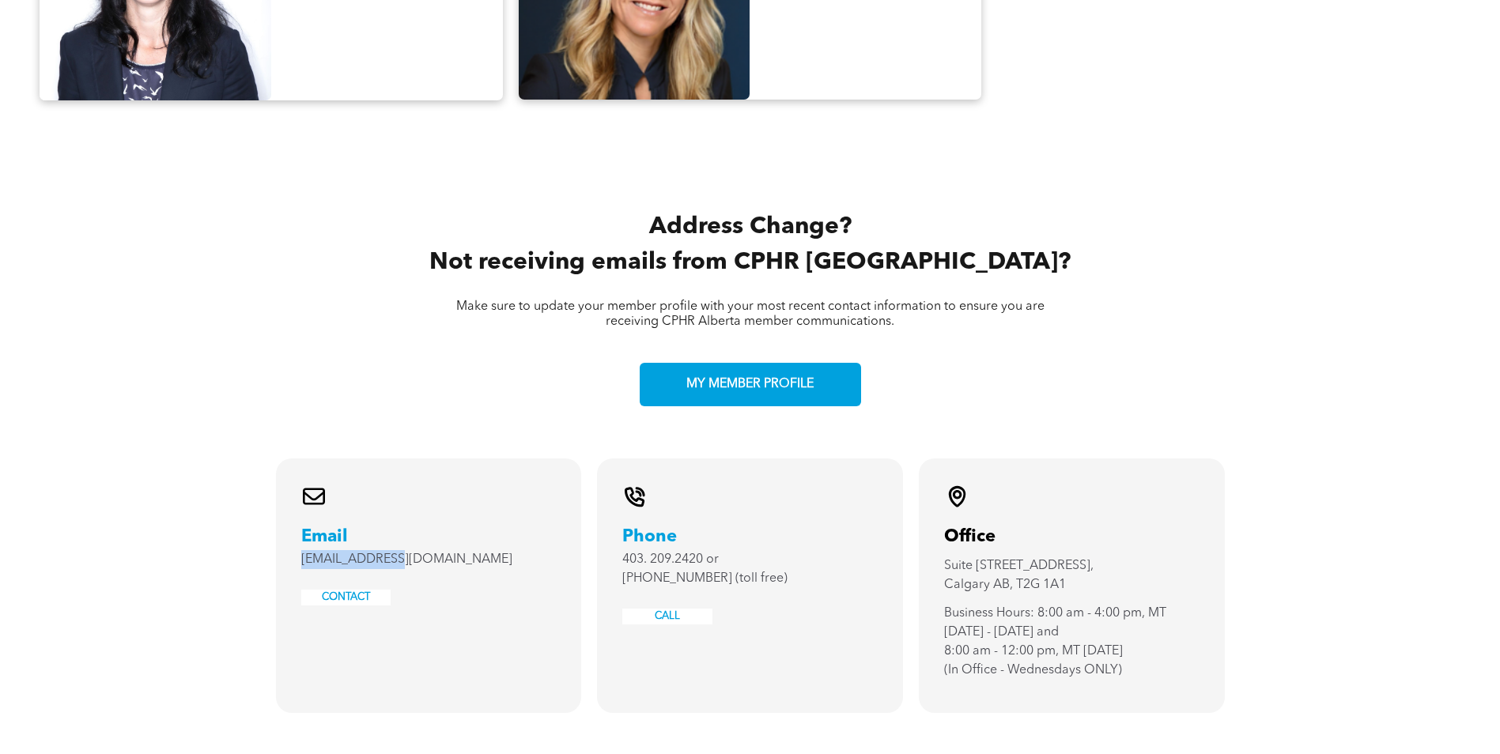
drag, startPoint x: 403, startPoint y: 516, endPoint x: 286, endPoint y: 511, distance: 117.1
click at [286, 511] on div "A black and white envelope icon on a white background. Email [EMAIL_ADDRESS][DO…" at bounding box center [429, 585] width 306 height 255
copy span "[EMAIL_ADDRESS][DOMAIN_NAME]"
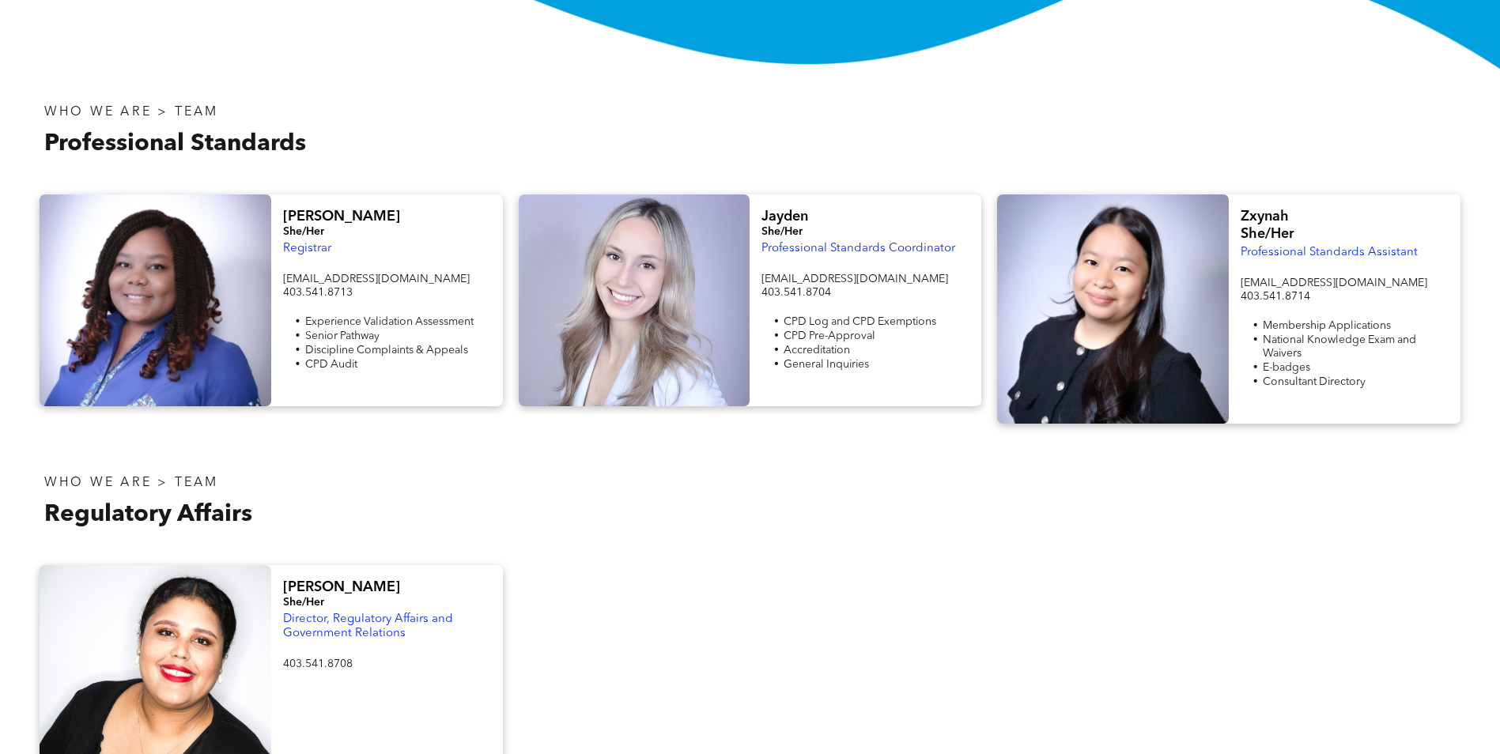
scroll to position [474, 0]
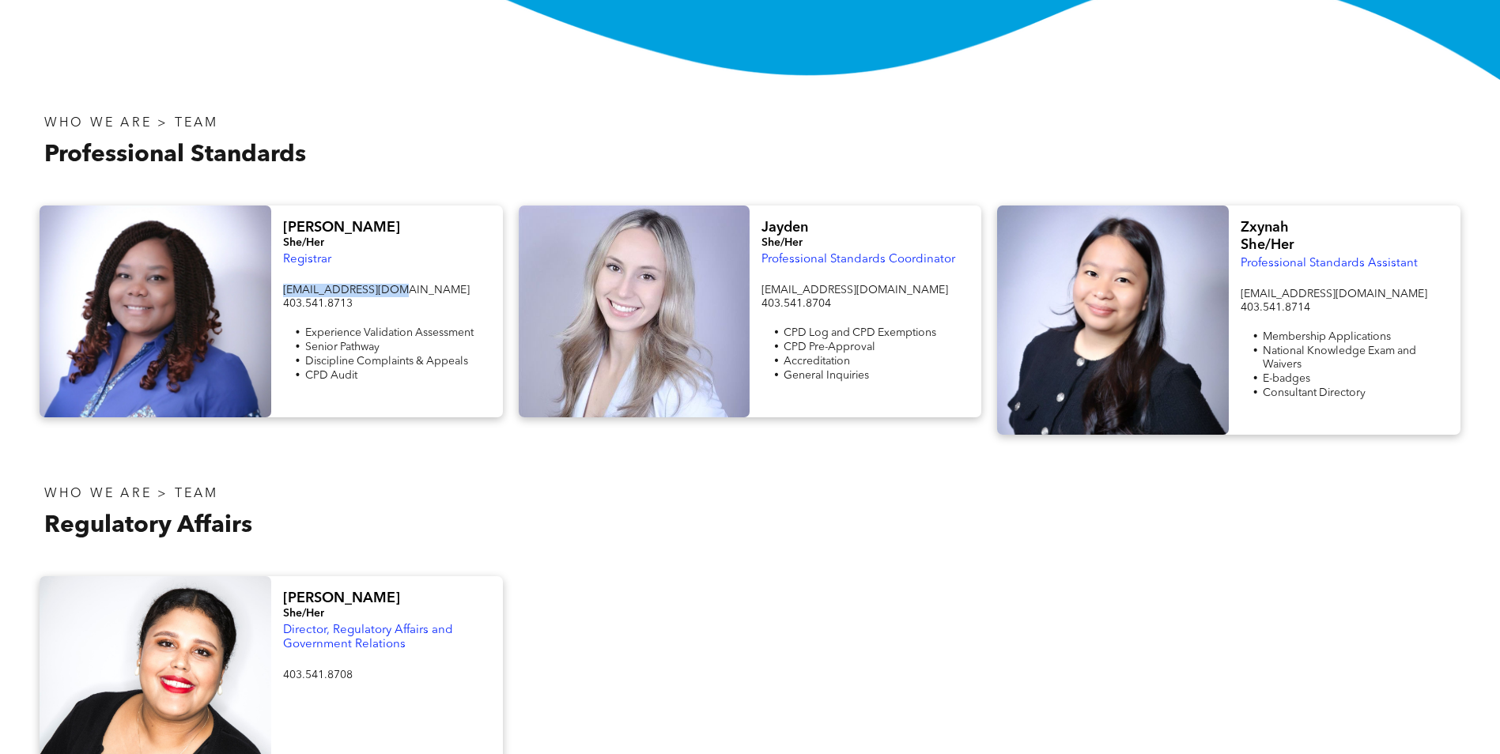
drag, startPoint x: 390, startPoint y: 289, endPoint x: 281, endPoint y: 285, distance: 108.4
click at [281, 285] on div "[PERSON_NAME] She/Her Registrar [EMAIL_ADDRESS][DOMAIN_NAME] 403.541.8713 Exper…" at bounding box center [387, 312] width 232 height 212
copy span "[EMAIL_ADDRESS][DOMAIN_NAME]"
